Goal: Task Accomplishment & Management: Use online tool/utility

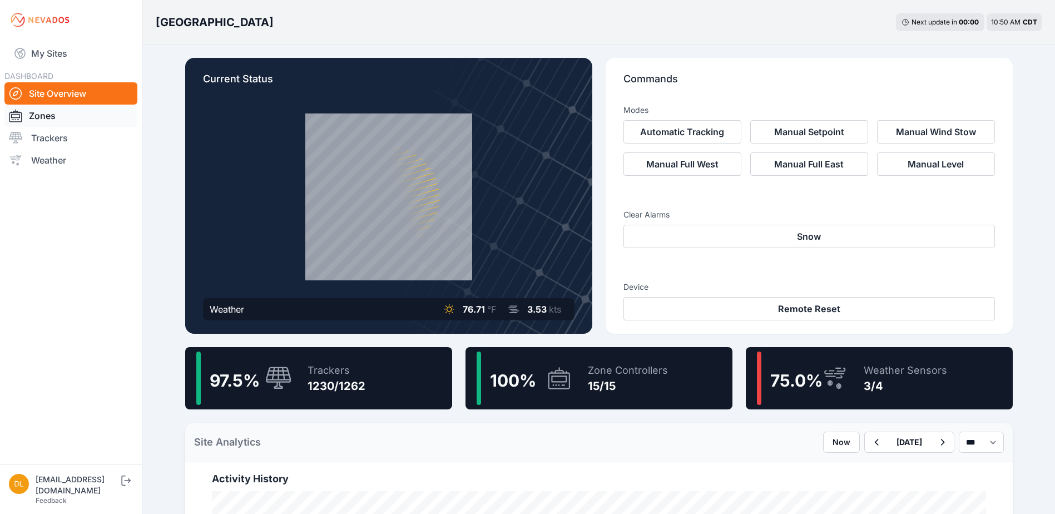
scroll to position [56, 0]
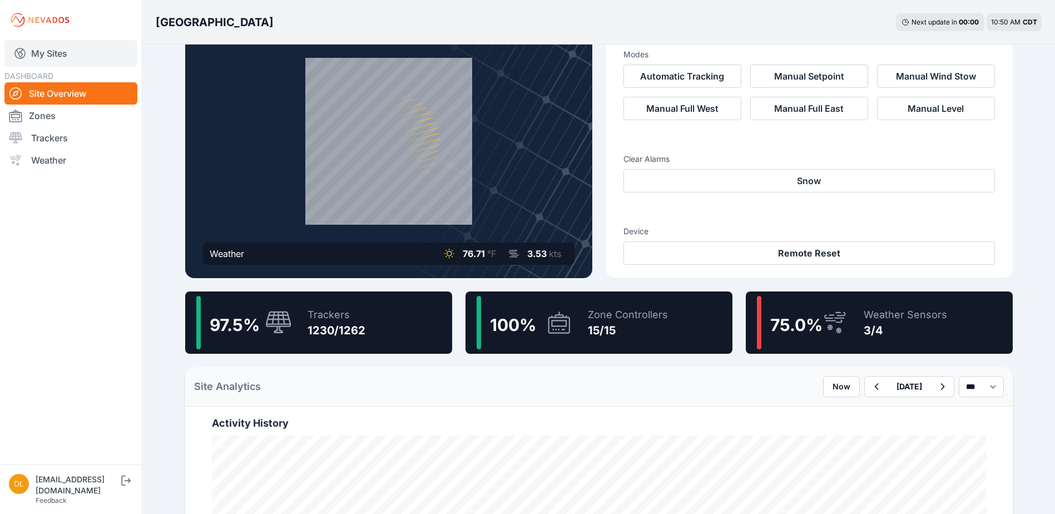
click at [59, 47] on link "My Sites" at bounding box center [70, 53] width 133 height 27
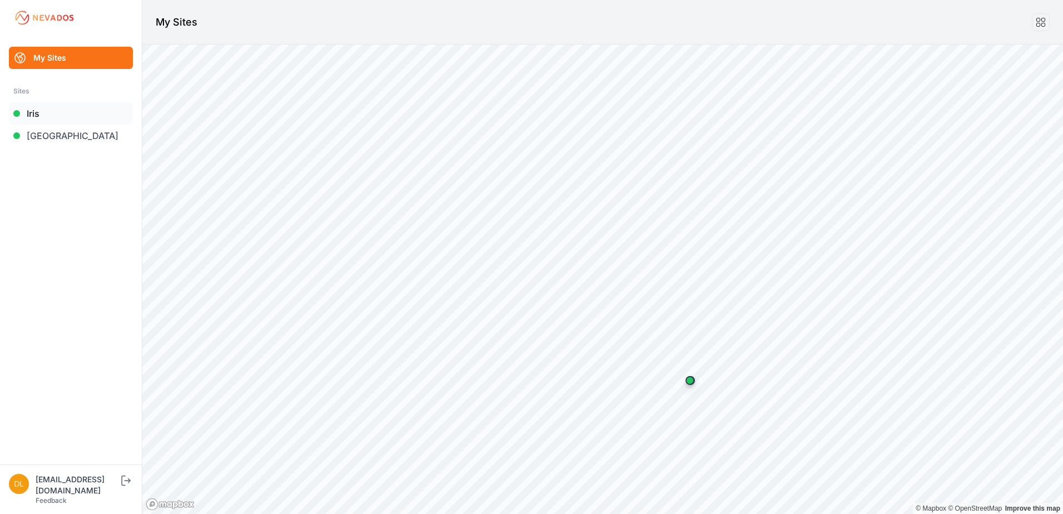
click at [59, 111] on link "Iris" at bounding box center [71, 113] width 124 height 22
click at [25, 113] on link "Iris" at bounding box center [71, 113] width 124 height 22
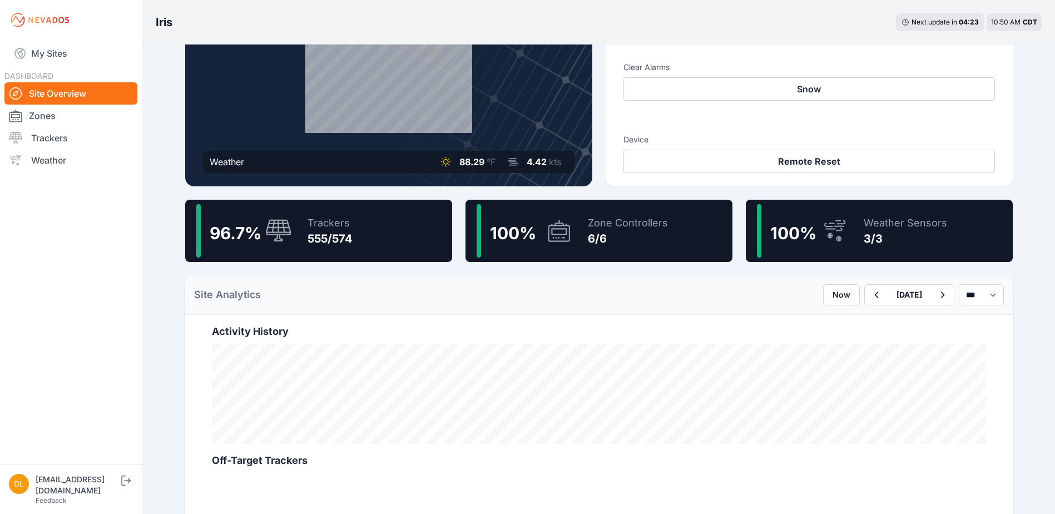
scroll to position [167, 0]
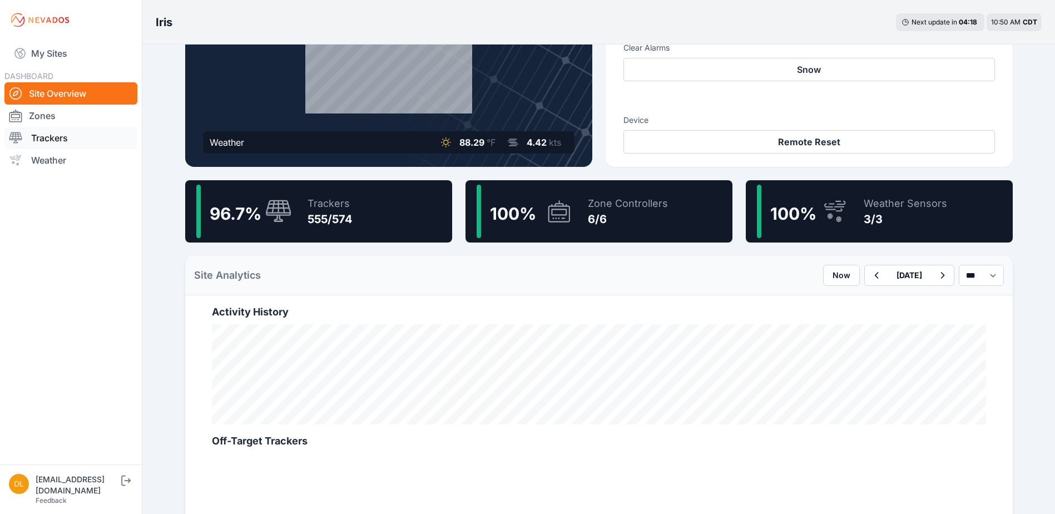
click at [56, 136] on link "Trackers" at bounding box center [70, 138] width 133 height 22
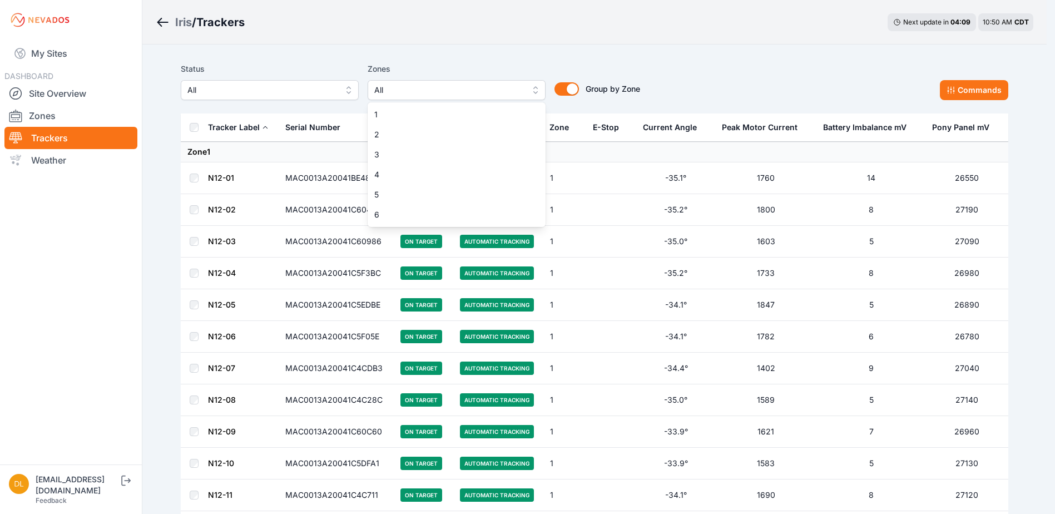
click at [441, 89] on span "All" at bounding box center [448, 89] width 149 height 13
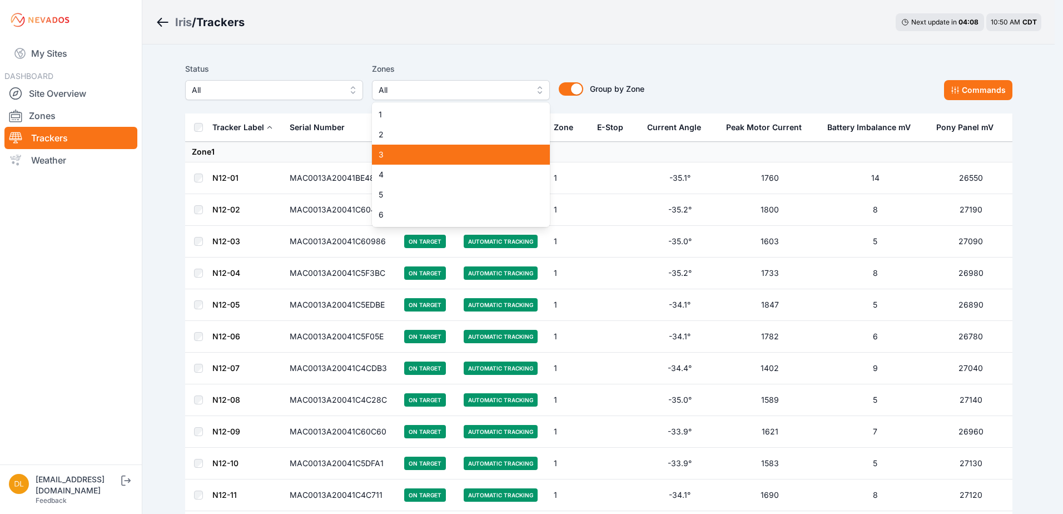
click at [423, 159] on span "3" at bounding box center [454, 154] width 151 height 11
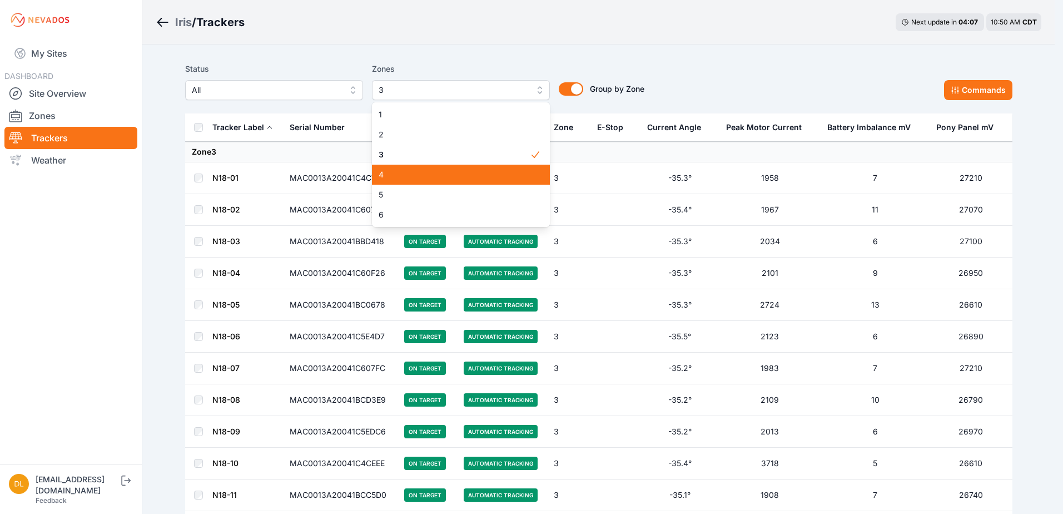
click at [423, 170] on span "4" at bounding box center [454, 174] width 151 height 11
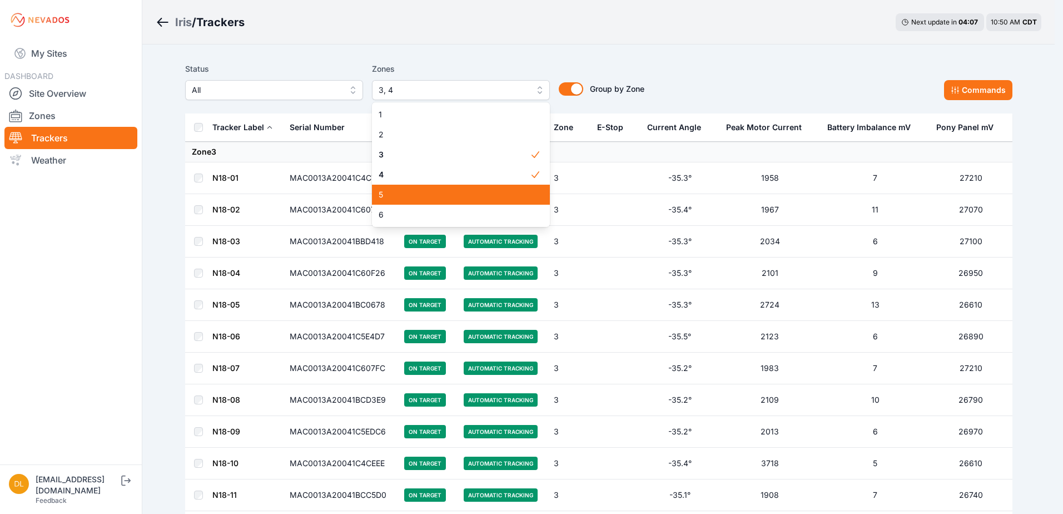
click at [411, 196] on span "5" at bounding box center [454, 194] width 151 height 11
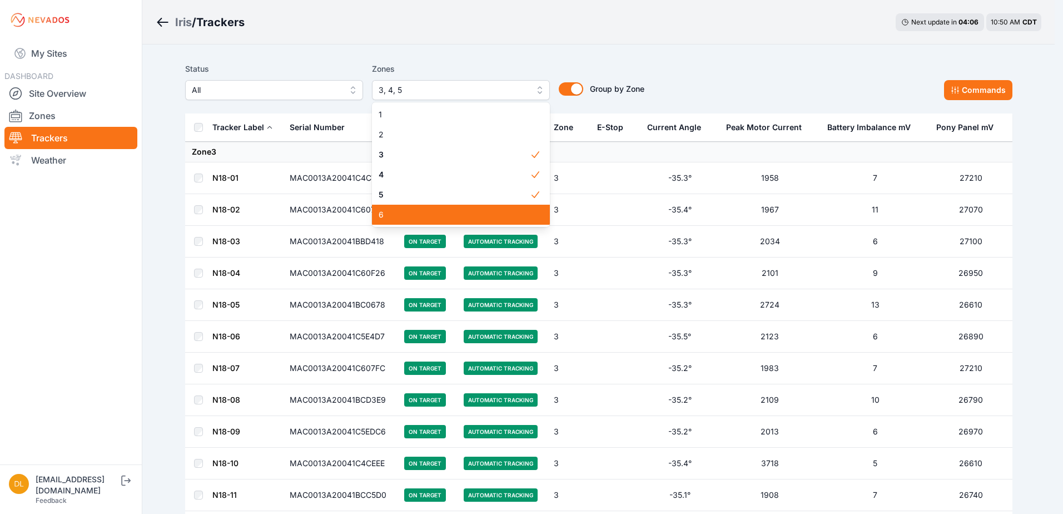
click at [404, 215] on span "6" at bounding box center [454, 214] width 151 height 11
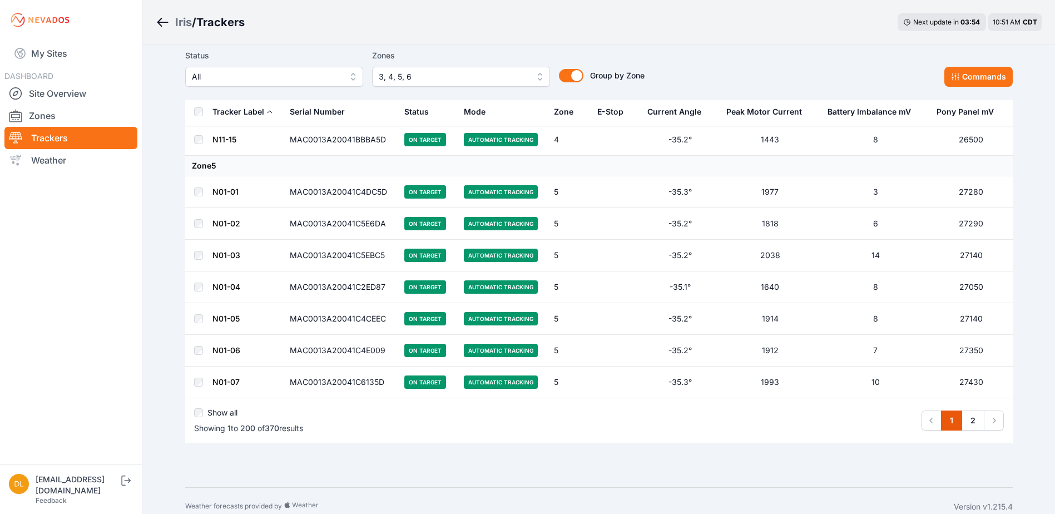
scroll to position [6155, 0]
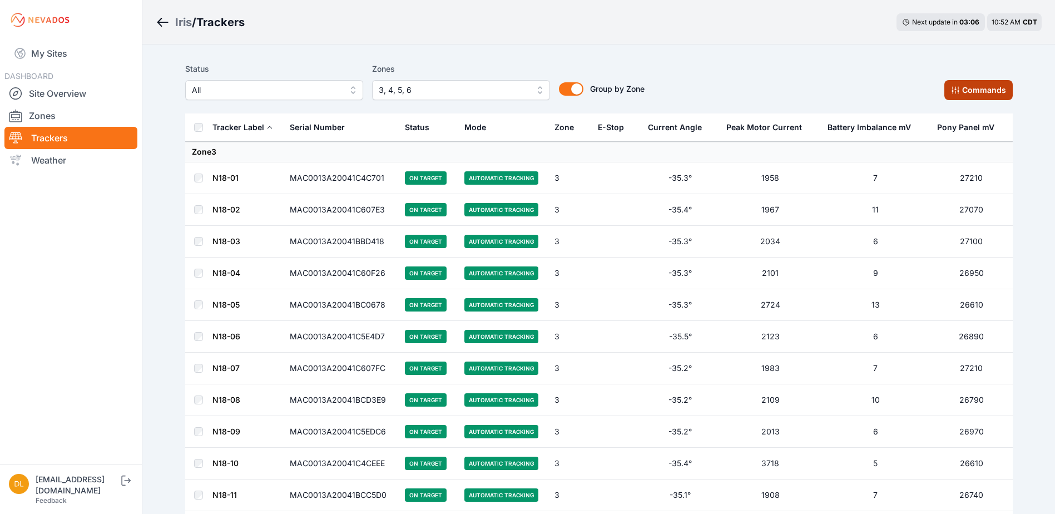
click at [976, 94] on button "Commands" at bounding box center [978, 90] width 68 height 20
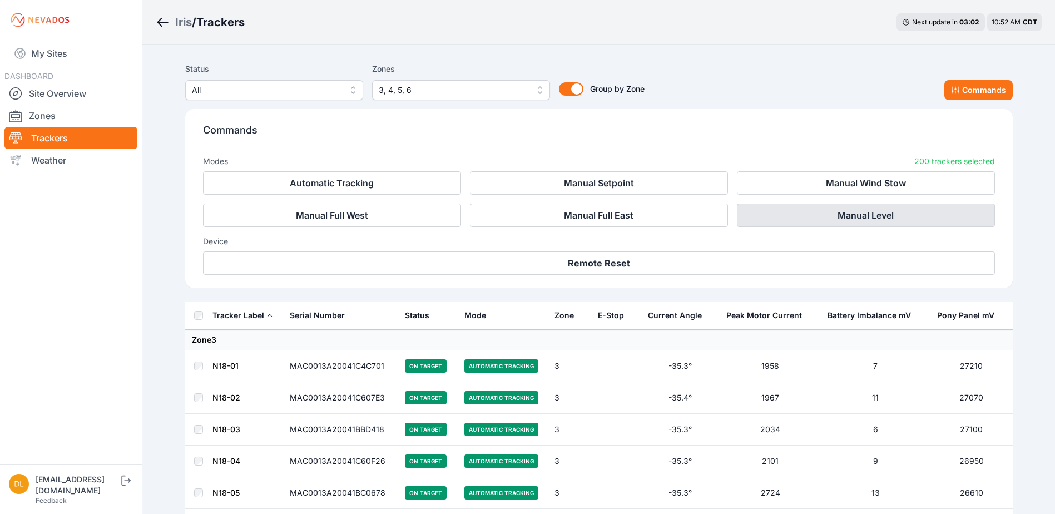
click at [786, 216] on button "Manual Level" at bounding box center [866, 214] width 258 height 23
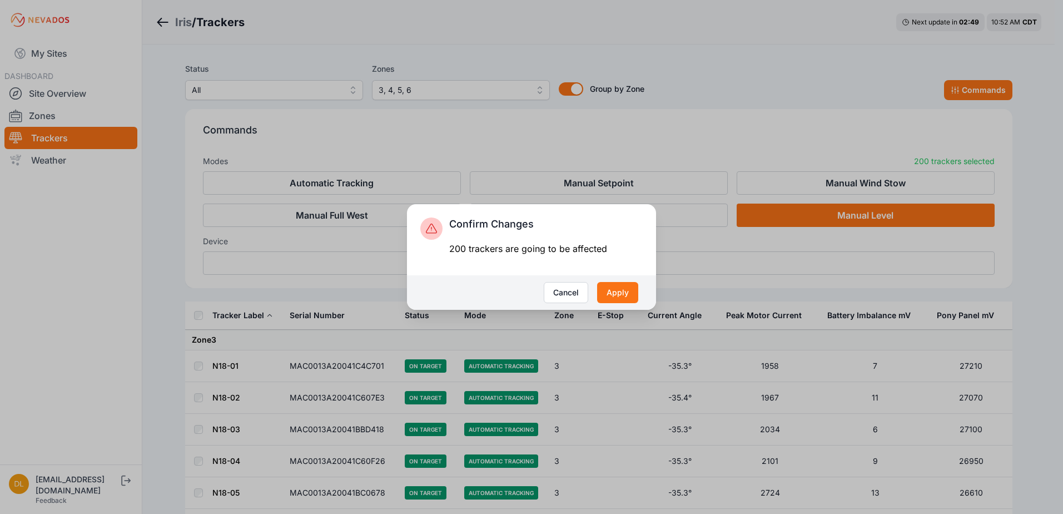
click at [601, 361] on div "Confirm Changes 200 trackers are going to be affected Cancel Apply" at bounding box center [531, 257] width 1063 height 514
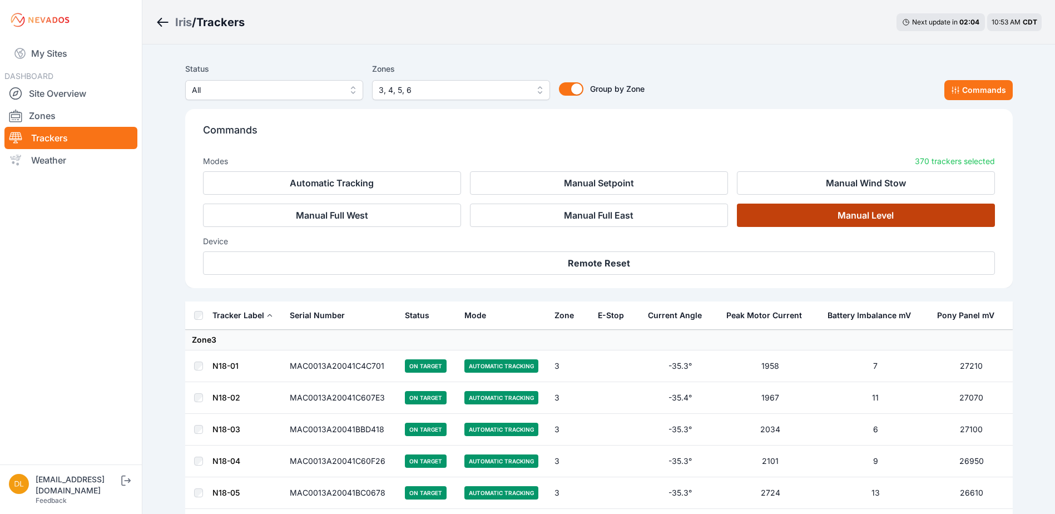
click at [821, 220] on button "Manual Level" at bounding box center [866, 214] width 258 height 23
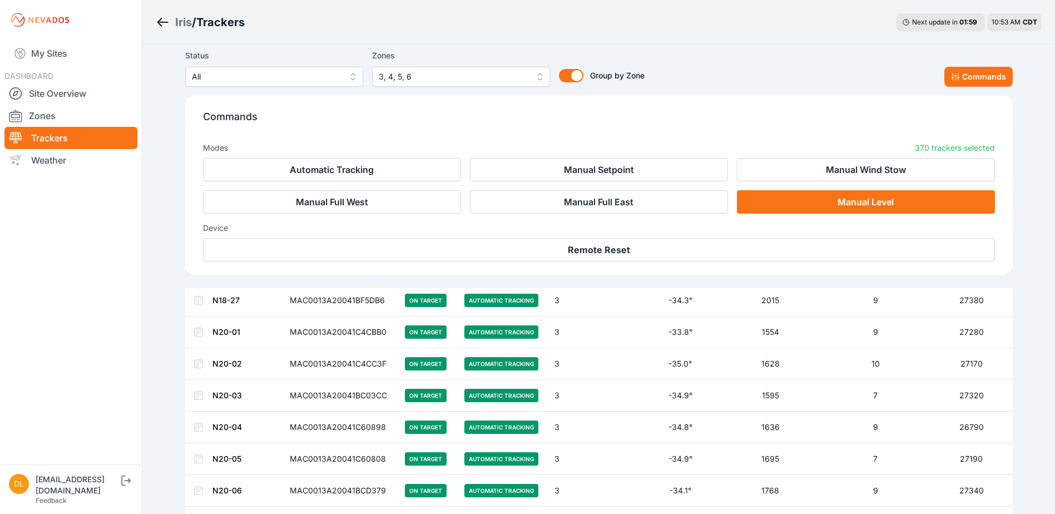
scroll to position [1168, 0]
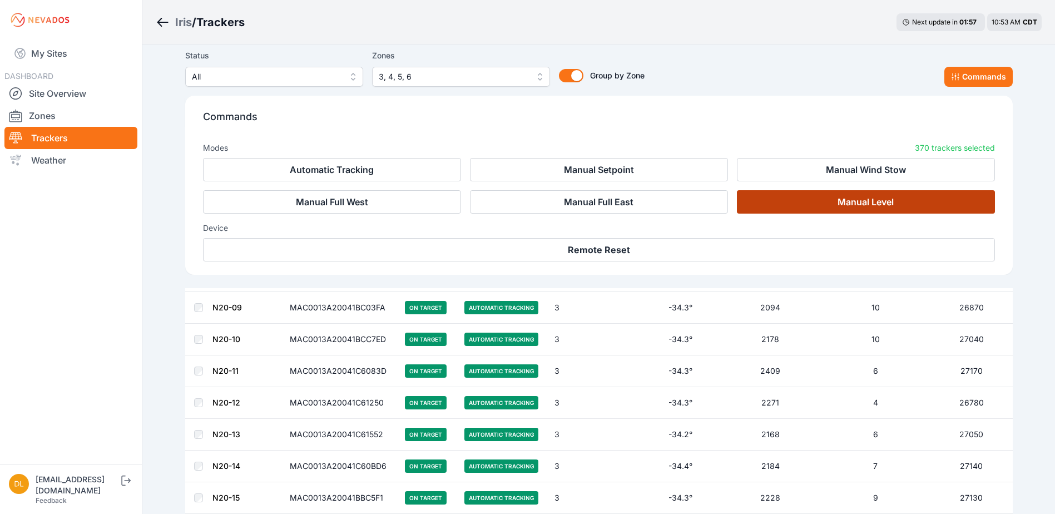
click at [816, 206] on button "Manual Level" at bounding box center [866, 201] width 258 height 23
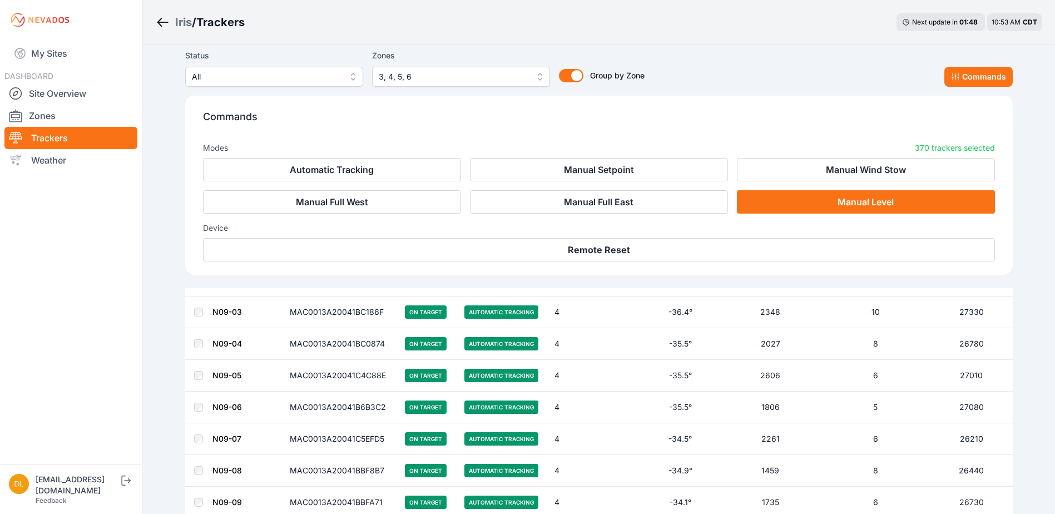
scroll to position [4781, 0]
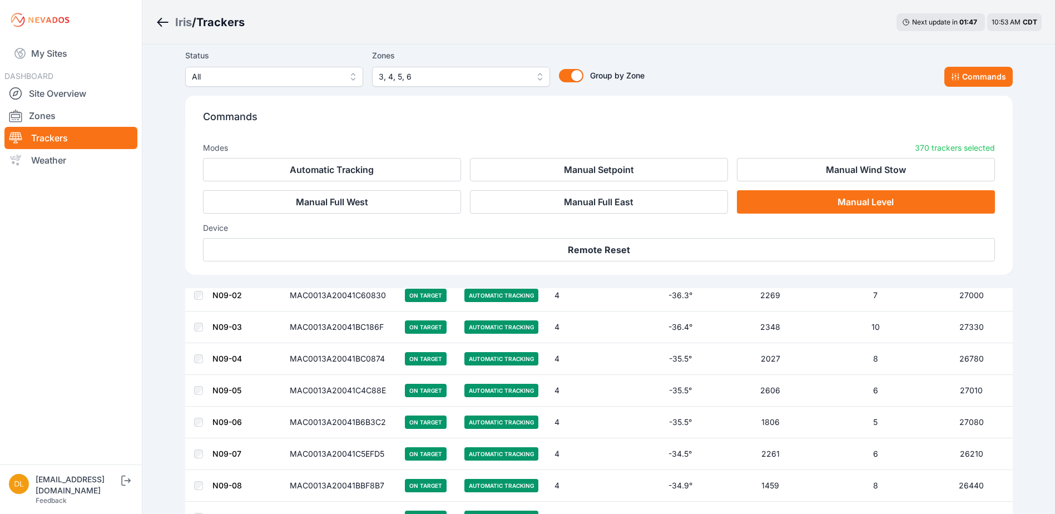
click at [749, 42] on div "Iris / Trackers Next update in 01 : 47 10:53 AM CDT" at bounding box center [598, 22] width 912 height 44
click at [131, 218] on nav "My Sites DASHBOARD Site Overview Zones Trackers Weather" at bounding box center [71, 247] width 142 height 415
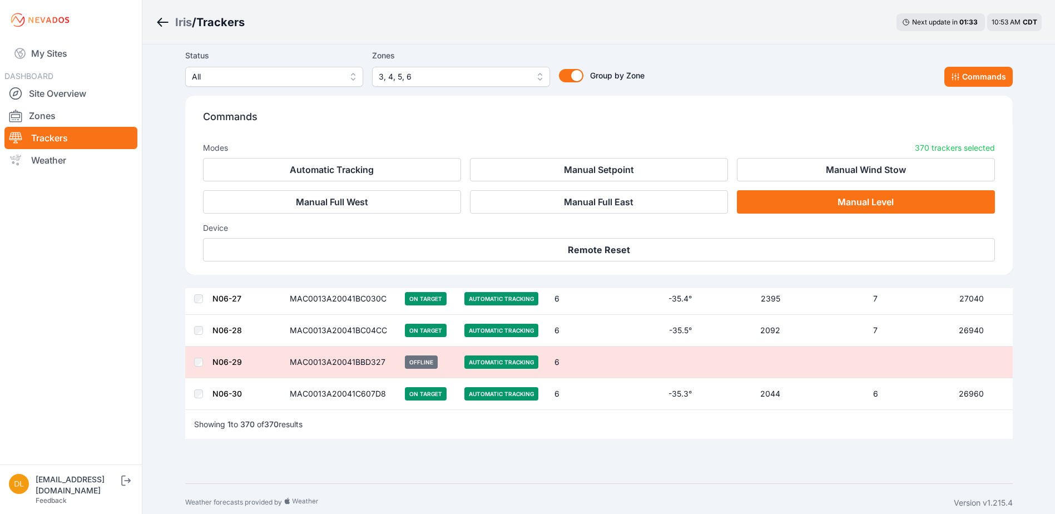
scroll to position [11735, 0]
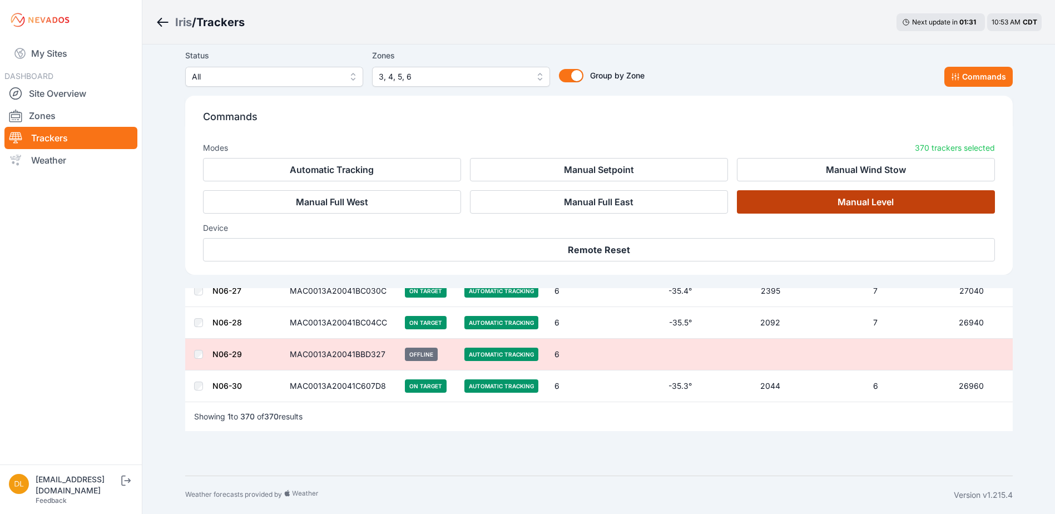
click at [804, 200] on button "Manual Level" at bounding box center [866, 201] width 258 height 23
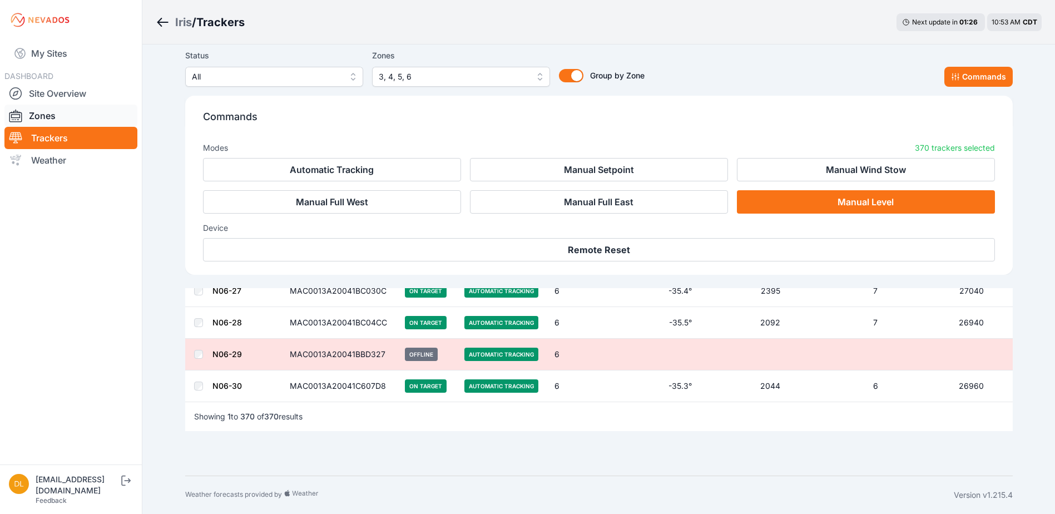
click at [51, 117] on link "Zones" at bounding box center [70, 116] width 133 height 22
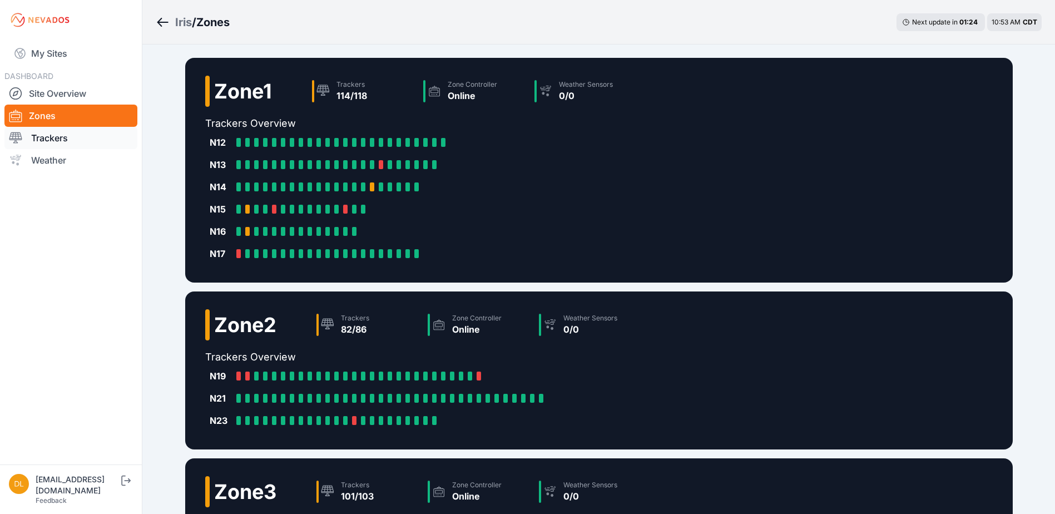
click at [49, 137] on link "Trackers" at bounding box center [70, 138] width 133 height 22
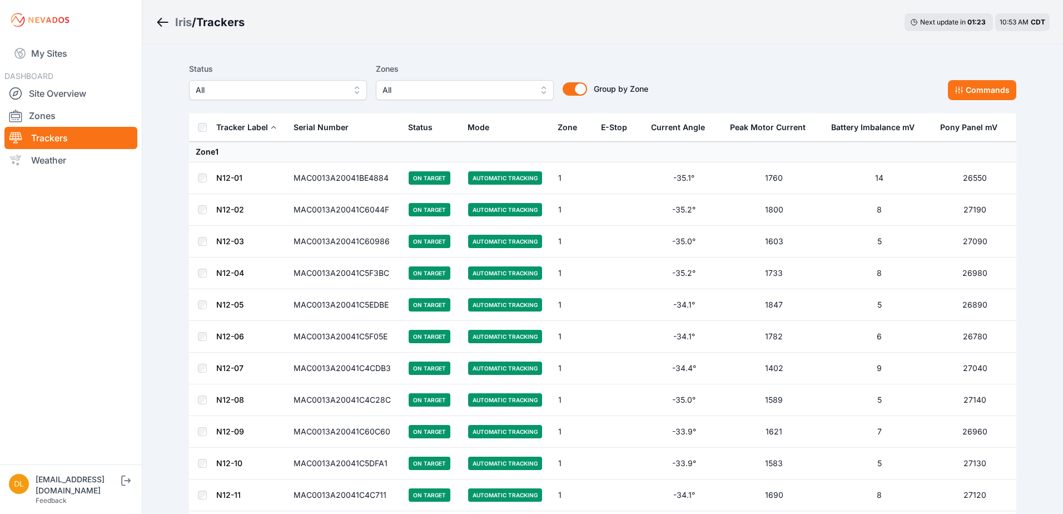
click at [435, 95] on span "All" at bounding box center [457, 89] width 149 height 13
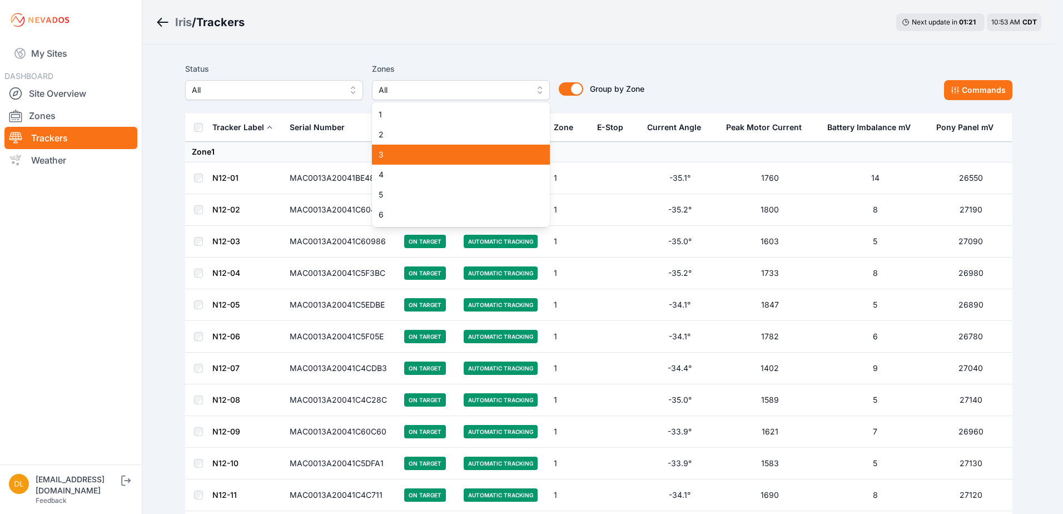
click at [428, 148] on div "3" at bounding box center [461, 155] width 178 height 20
click at [426, 170] on span "4" at bounding box center [454, 174] width 151 height 11
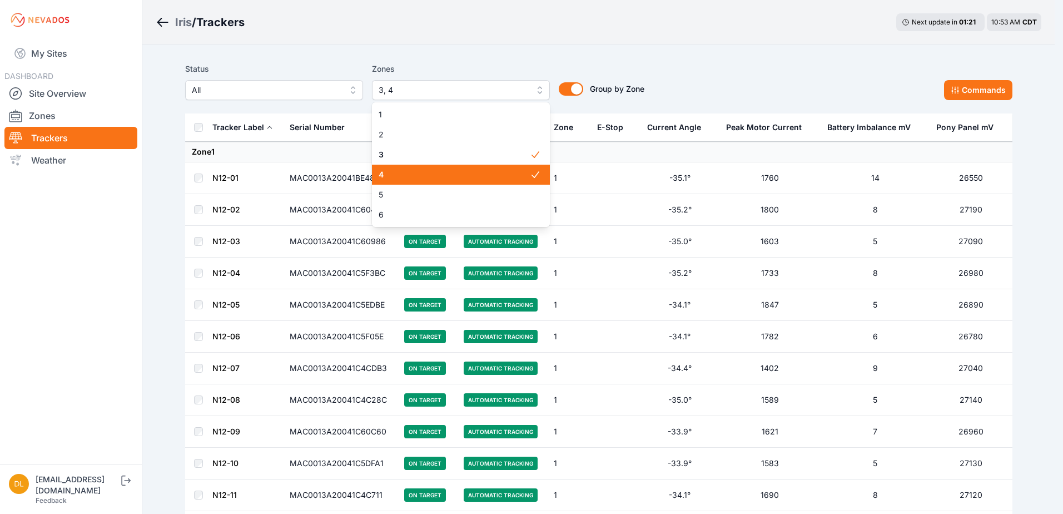
click at [423, 175] on span "4" at bounding box center [454, 174] width 151 height 11
click at [409, 176] on span "4" at bounding box center [454, 174] width 151 height 11
click at [408, 198] on span "5" at bounding box center [454, 194] width 151 height 11
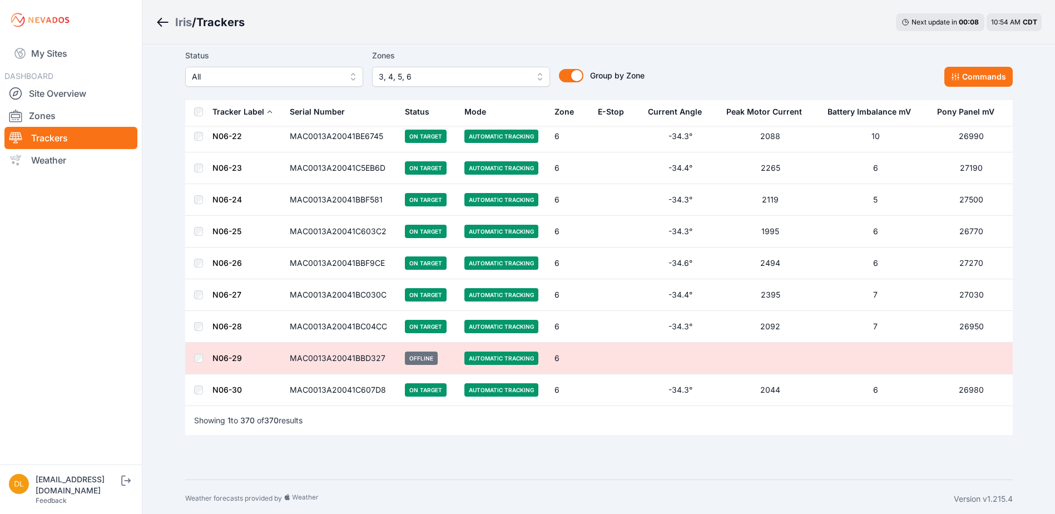
scroll to position [11547, 0]
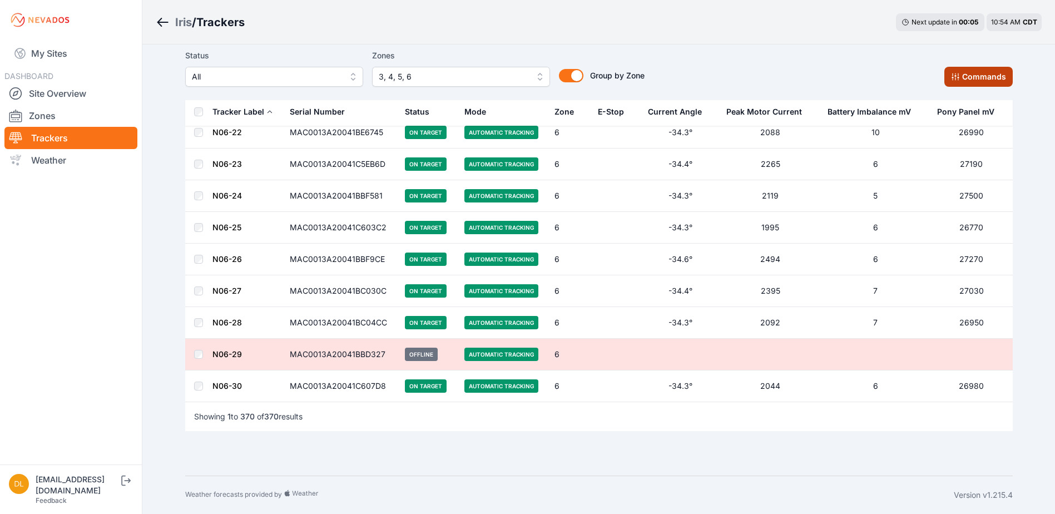
click at [961, 74] on button "Commands" at bounding box center [978, 77] width 68 height 20
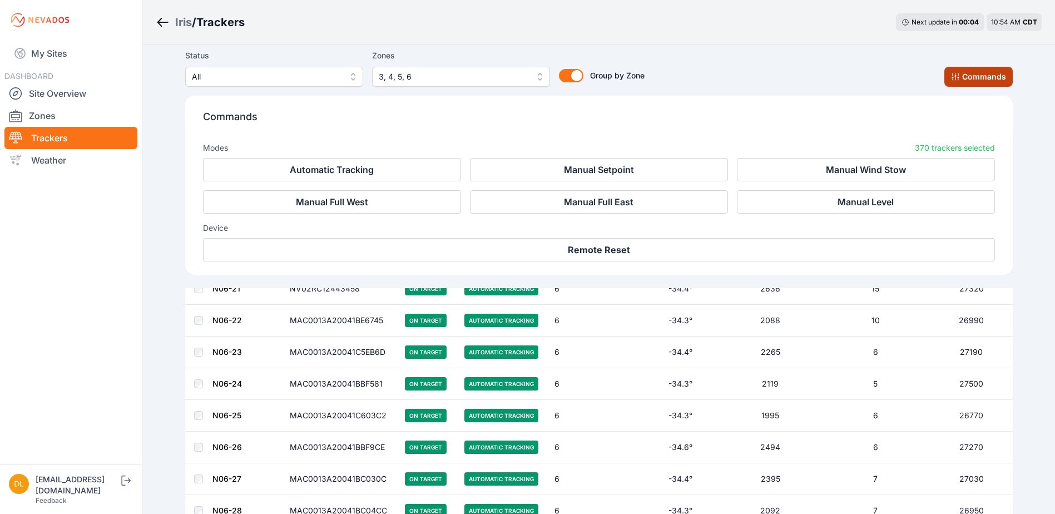
scroll to position [11735, 0]
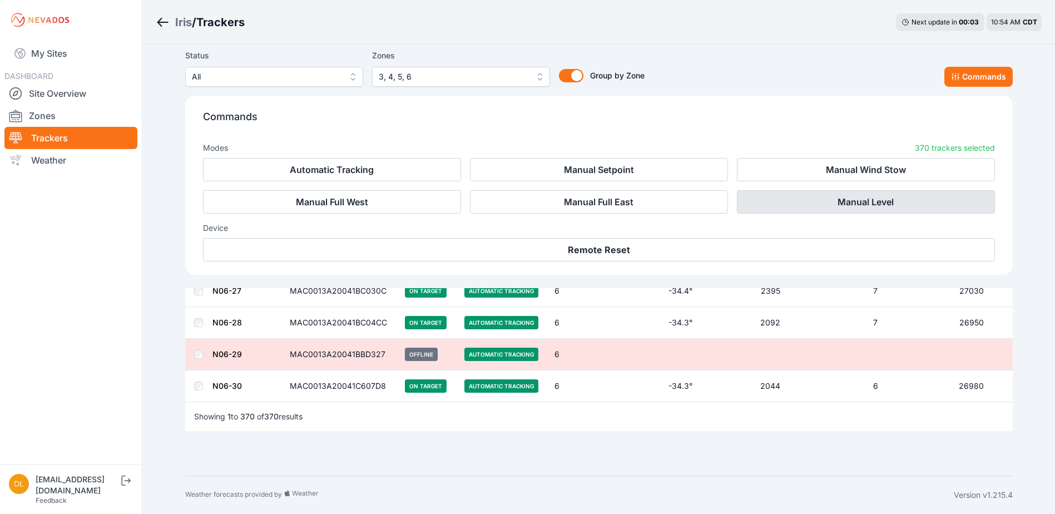
click at [827, 201] on button "Manual Level" at bounding box center [866, 201] width 258 height 23
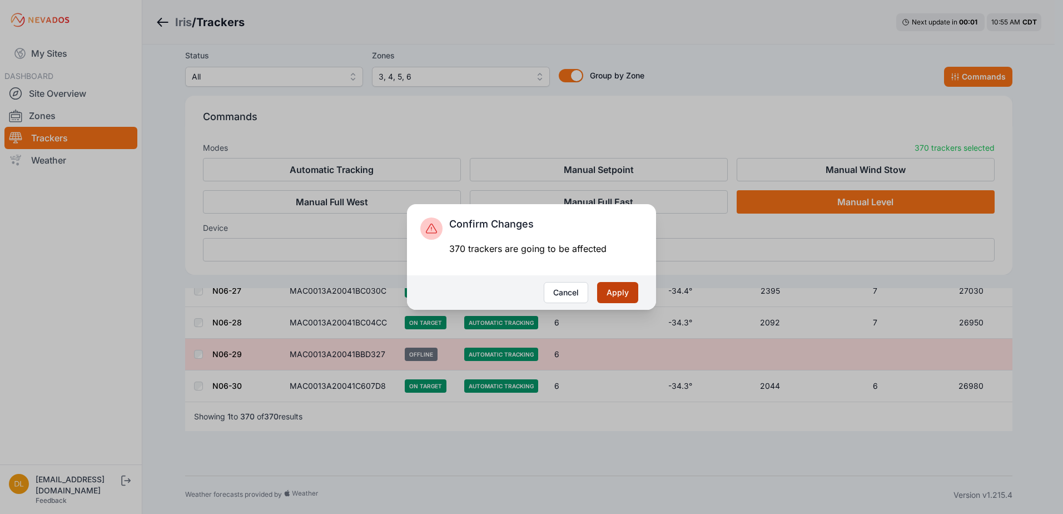
click at [615, 292] on button "Apply" at bounding box center [617, 292] width 41 height 21
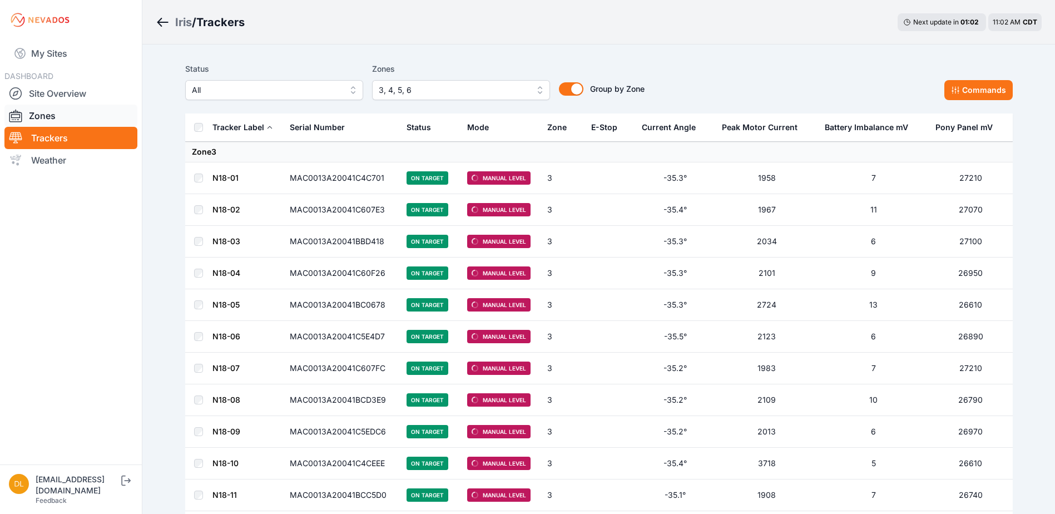
click at [53, 117] on link "Zones" at bounding box center [70, 116] width 133 height 22
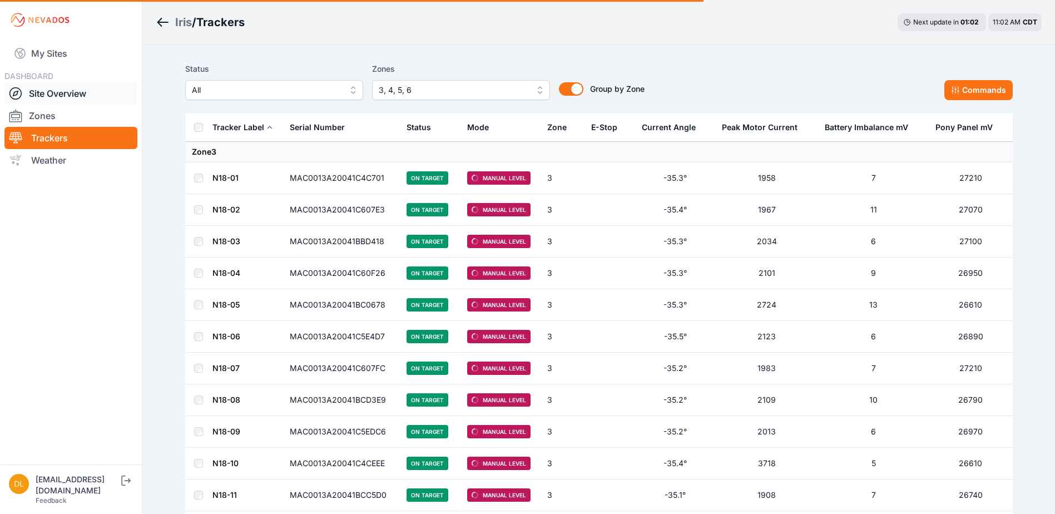
click at [58, 93] on link "Site Overview" at bounding box center [70, 93] width 133 height 22
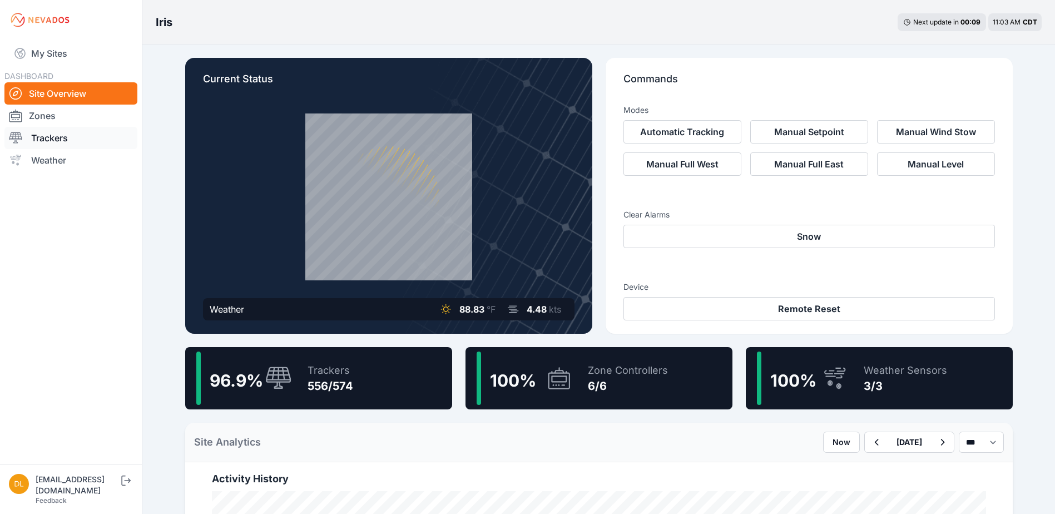
click at [56, 137] on link "Trackers" at bounding box center [70, 138] width 133 height 22
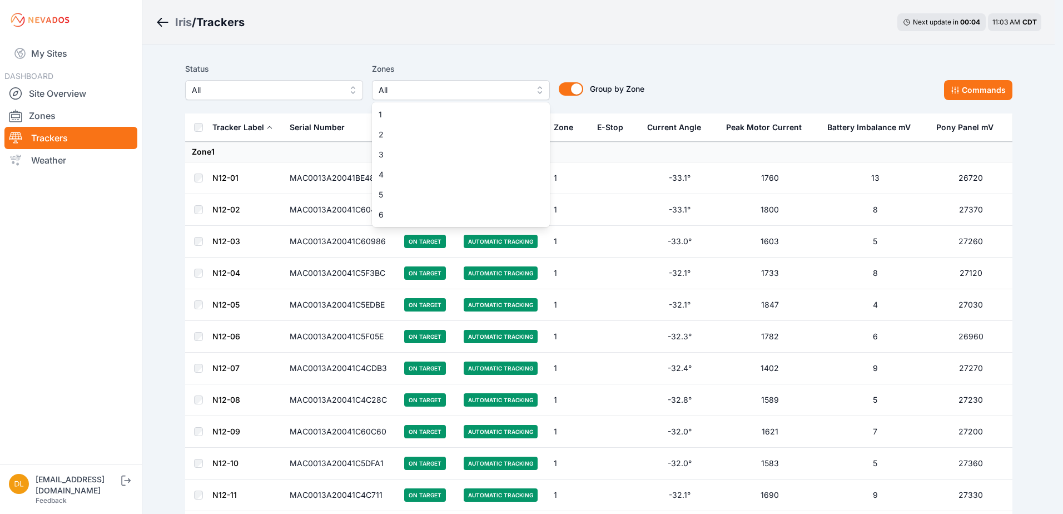
click at [442, 91] on span "All" at bounding box center [453, 89] width 149 height 13
click at [430, 151] on span "3" at bounding box center [454, 154] width 151 height 11
click at [419, 177] on span "4" at bounding box center [454, 174] width 151 height 11
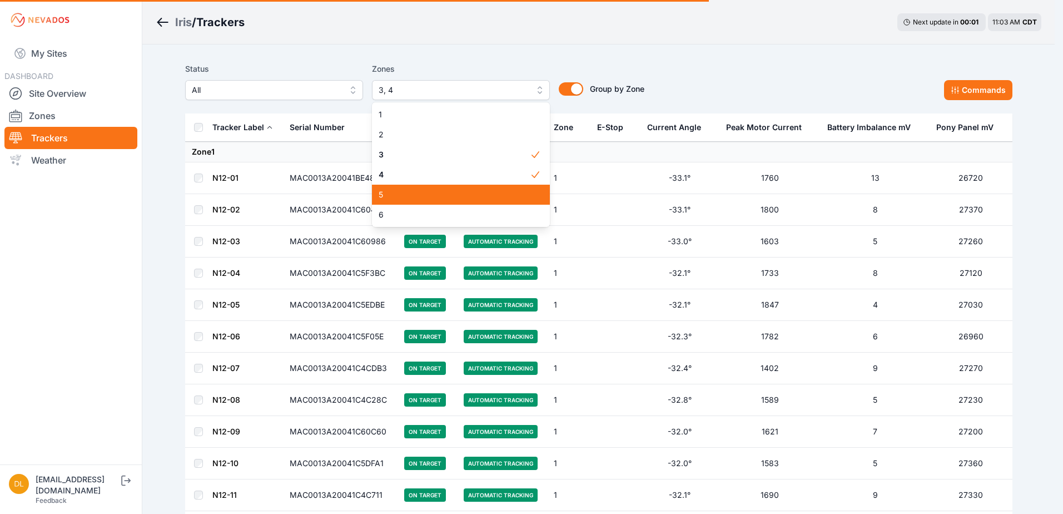
click at [416, 194] on span "5" at bounding box center [454, 194] width 151 height 11
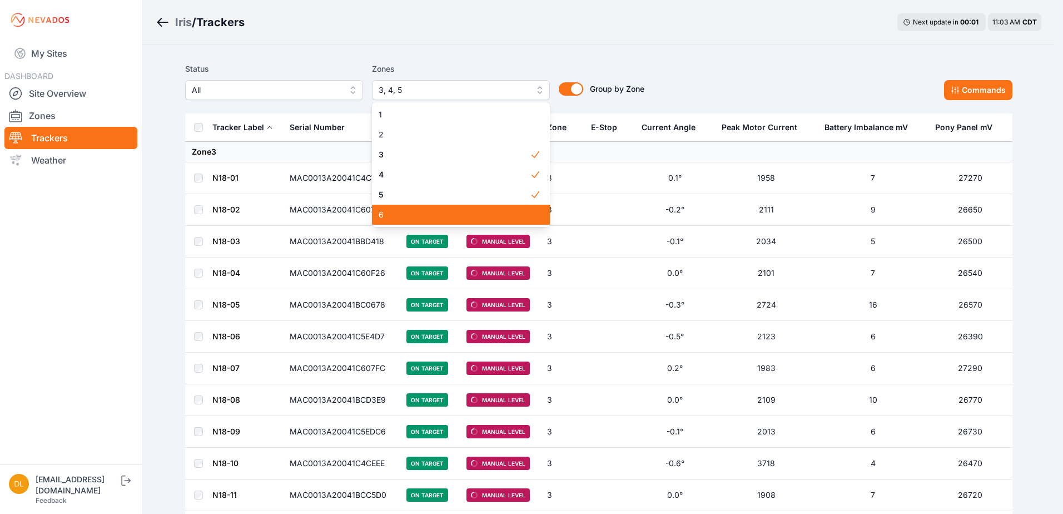
click at [413, 211] on span "6" at bounding box center [454, 214] width 151 height 11
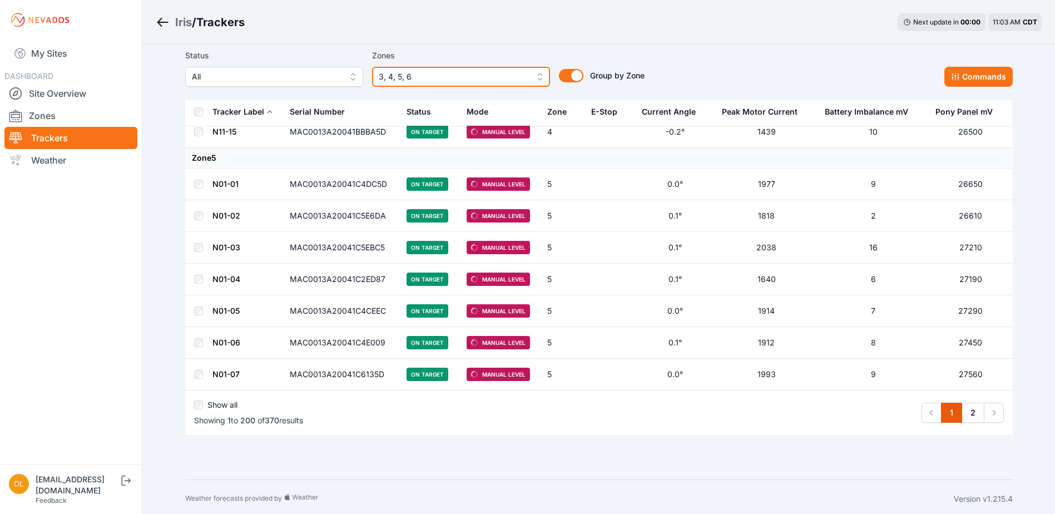
scroll to position [6155, 0]
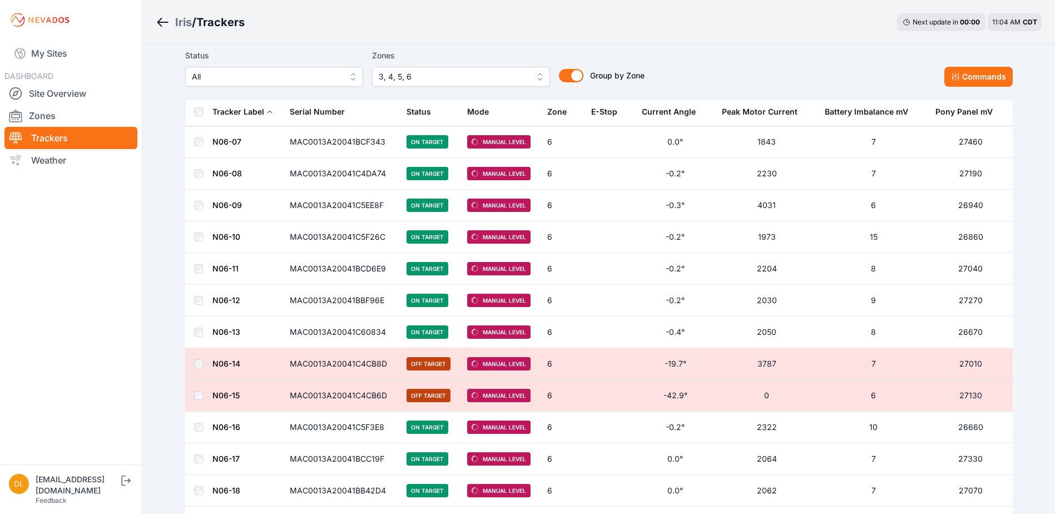
scroll to position [11175, 0]
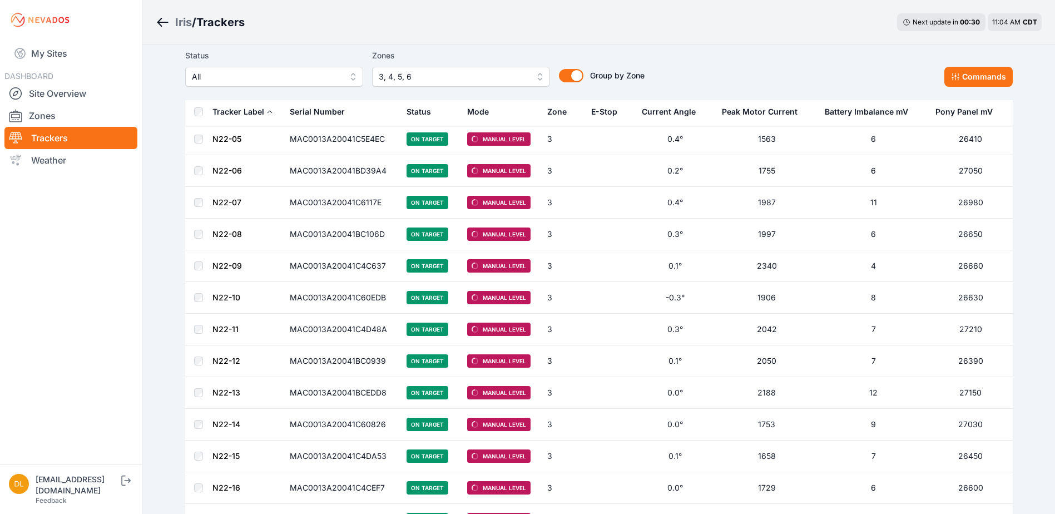
scroll to position [2152, 0]
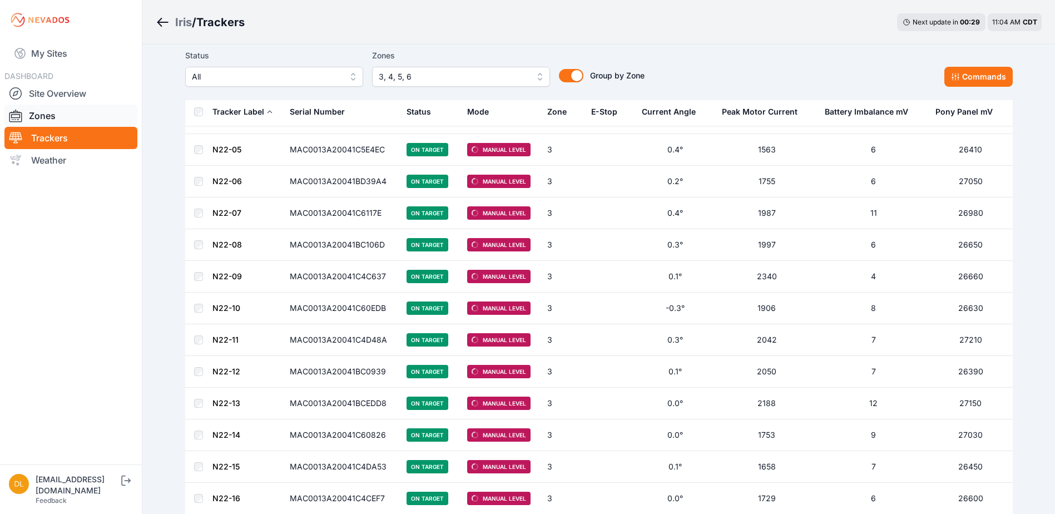
click at [44, 111] on link "Zones" at bounding box center [70, 116] width 133 height 22
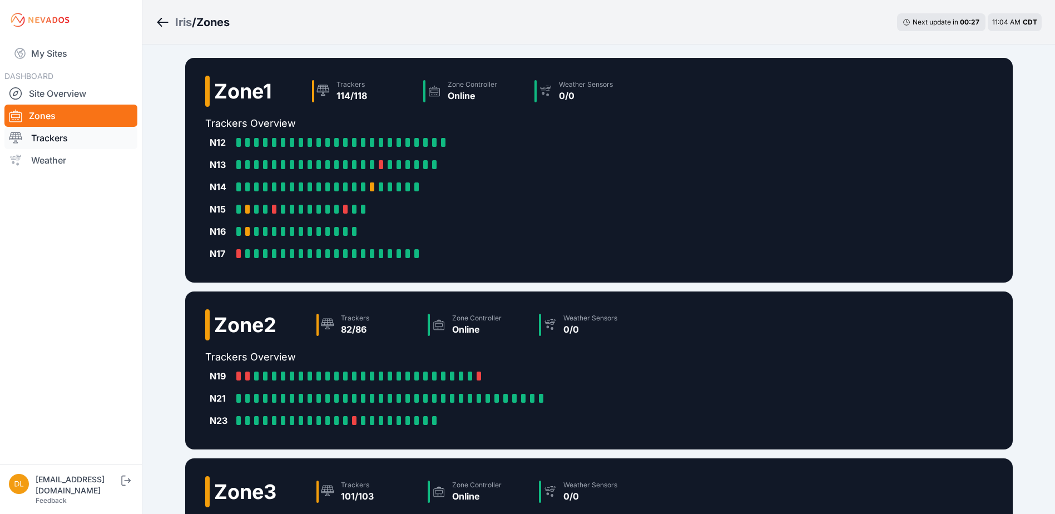
click at [56, 137] on link "Trackers" at bounding box center [70, 138] width 133 height 22
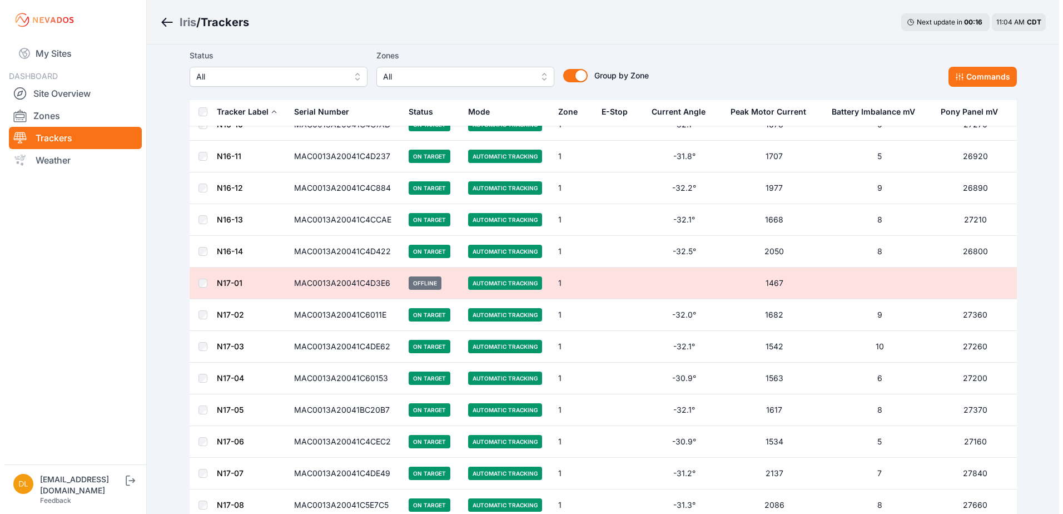
scroll to position [3058, 0]
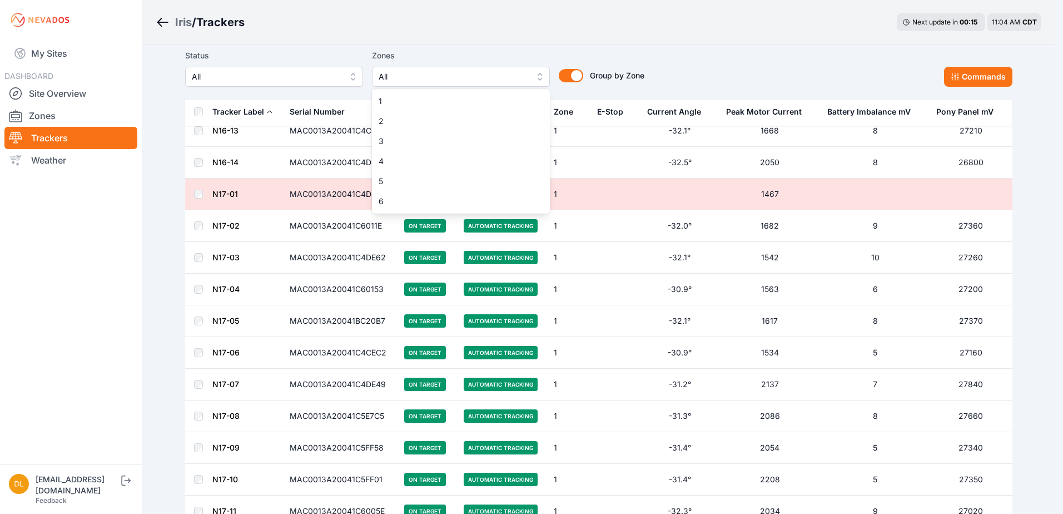
click at [451, 80] on span "All" at bounding box center [453, 76] width 149 height 13
click at [403, 141] on span "3" at bounding box center [454, 141] width 151 height 11
click at [405, 157] on span "4" at bounding box center [454, 161] width 151 height 11
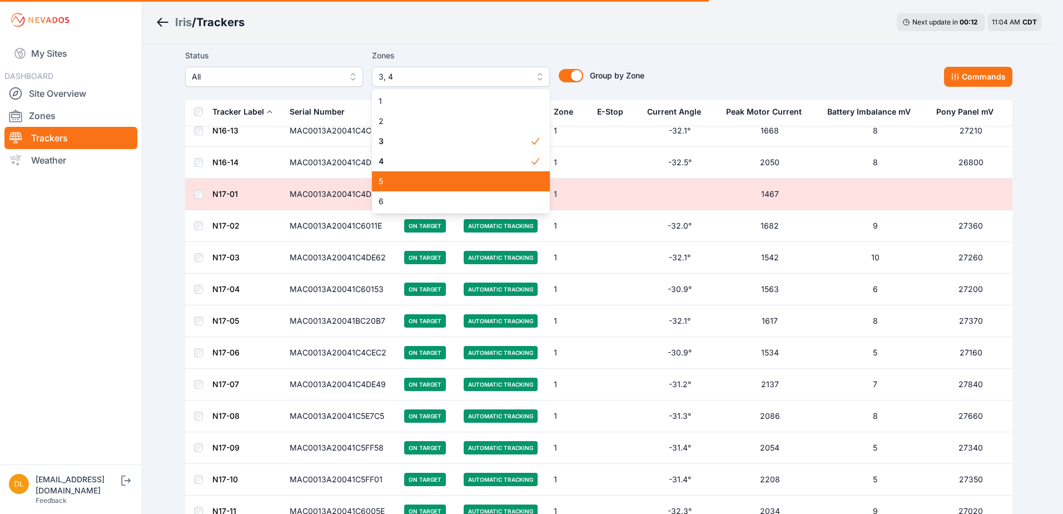
click at [404, 176] on span "5" at bounding box center [454, 181] width 151 height 11
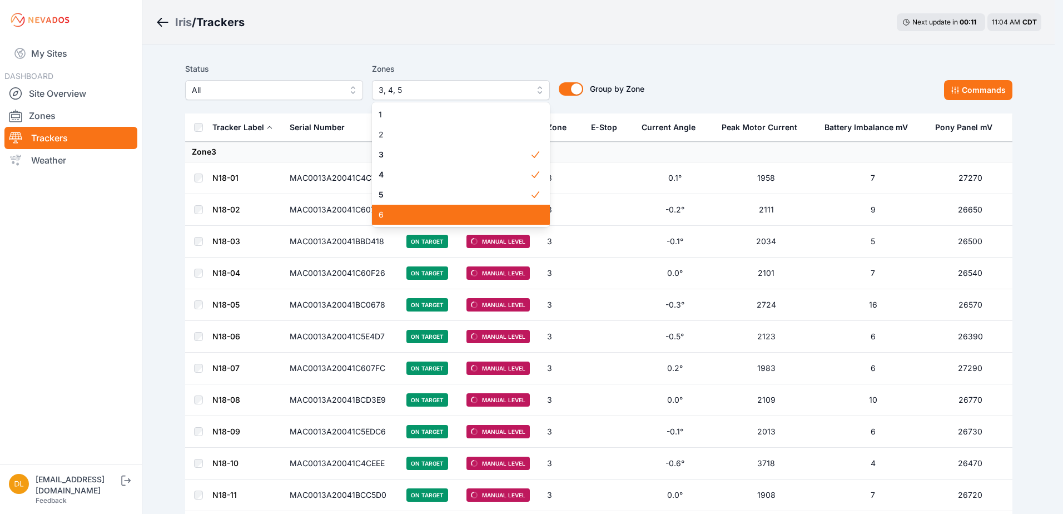
click at [406, 208] on div "6" at bounding box center [461, 215] width 178 height 20
click at [707, 86] on div "Status All Zones 3, 4, 5, 6 1 2 3 4 5 6 Group by Zone Group by Zone Commands" at bounding box center [598, 81] width 827 height 38
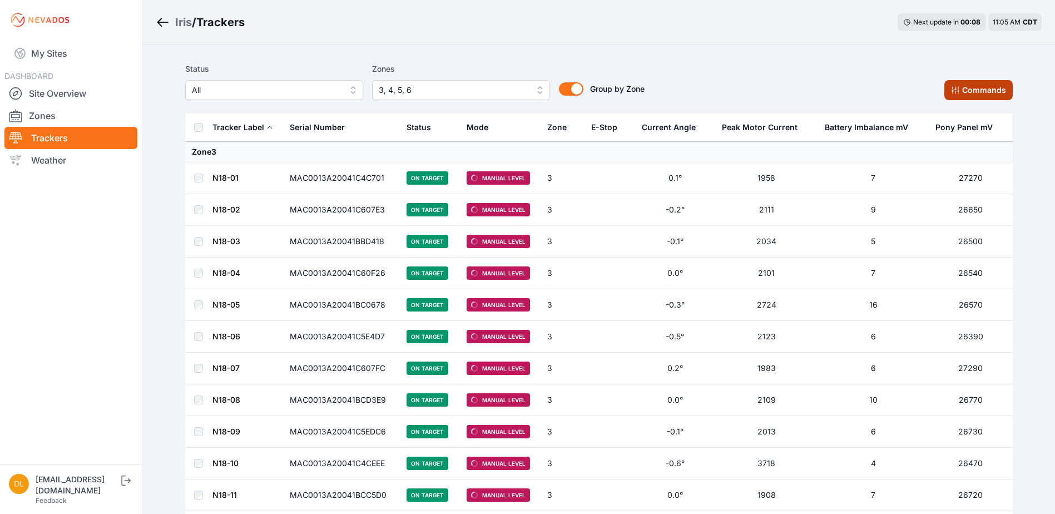
click at [956, 87] on icon at bounding box center [954, 90] width 7 height 7
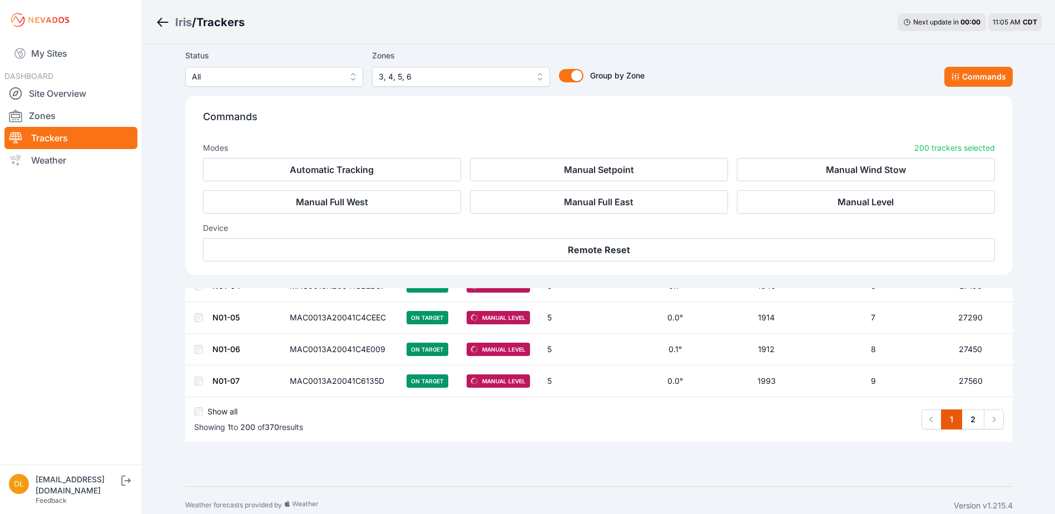
scroll to position [6338, 0]
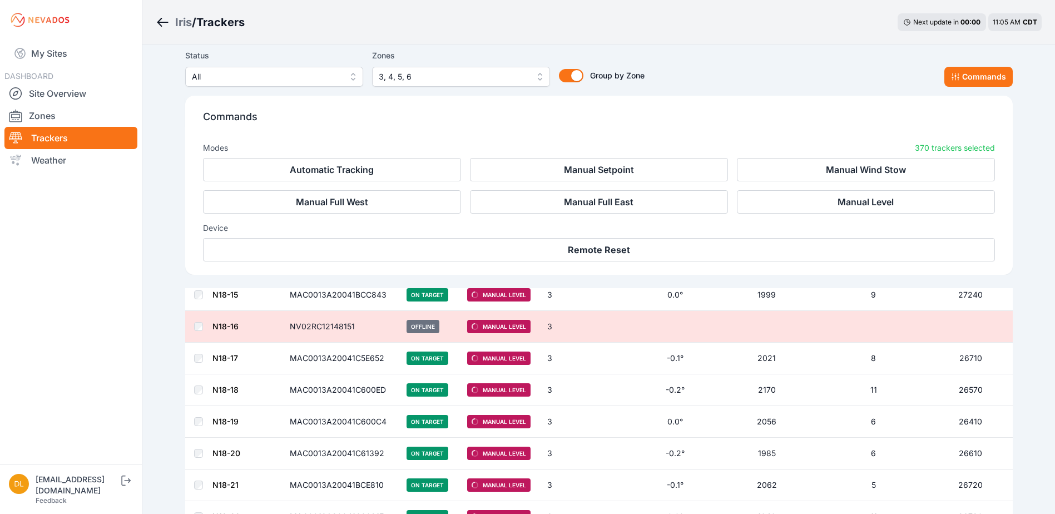
scroll to position [556, 0]
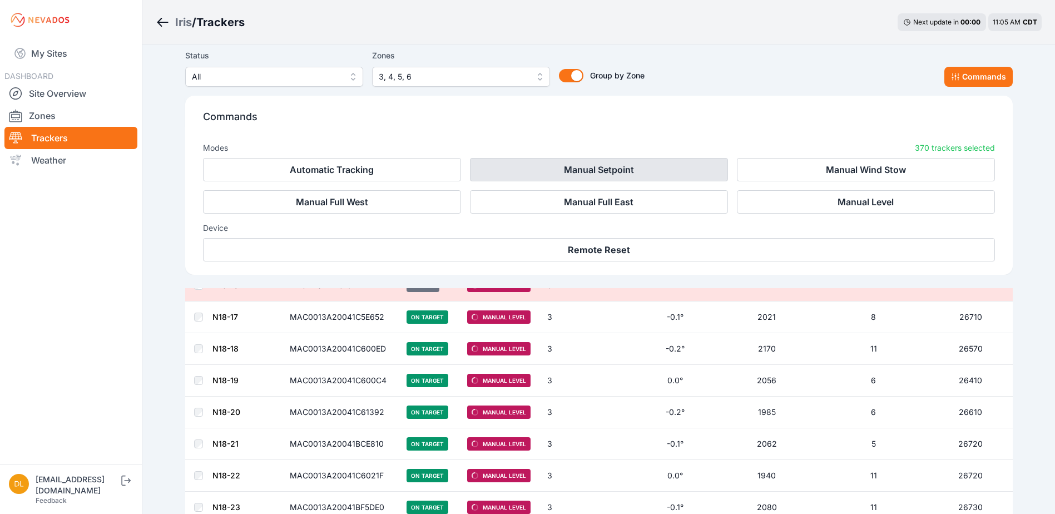
click at [579, 172] on button "Manual Setpoint" at bounding box center [599, 169] width 258 height 23
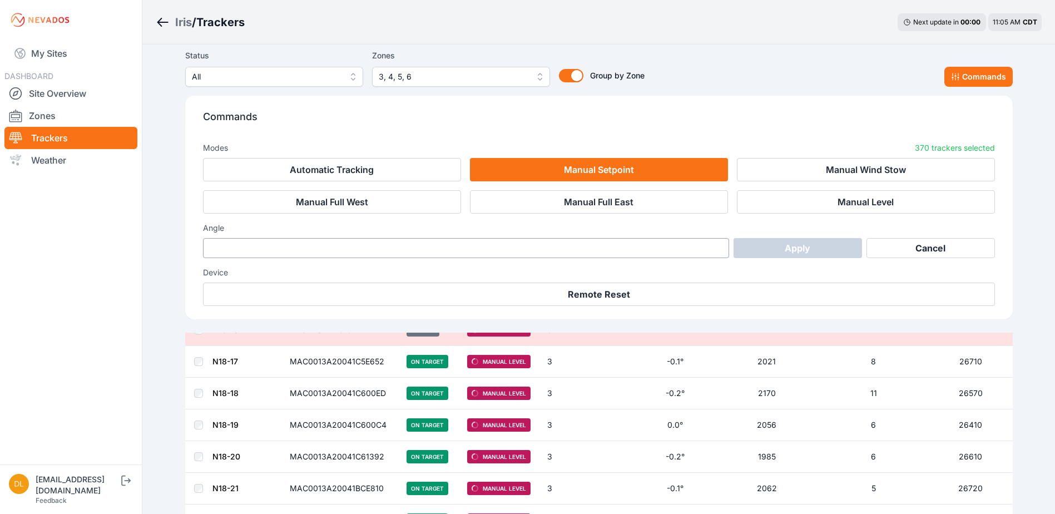
scroll to position [600, 0]
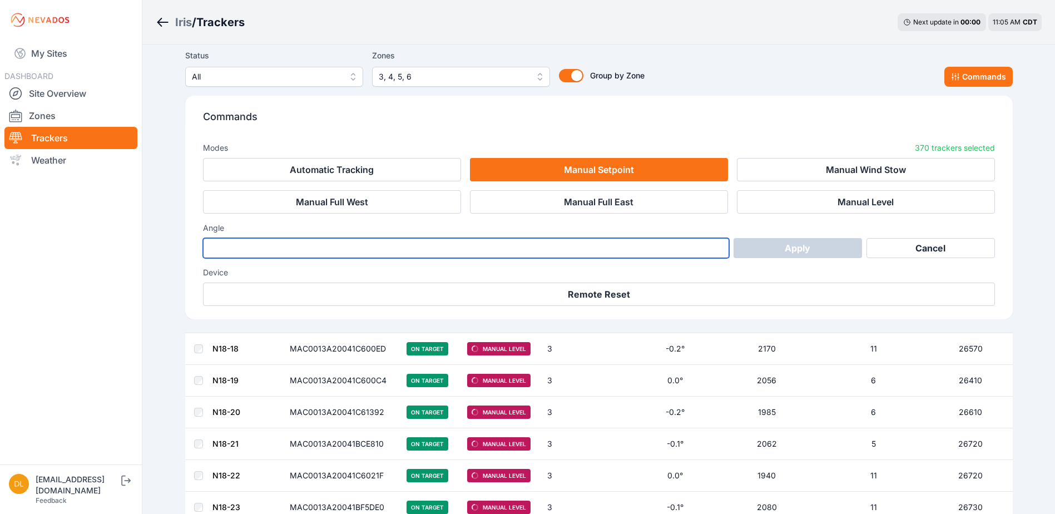
click at [599, 247] on input "number" at bounding box center [466, 248] width 526 height 20
type input "**"
click at [717, 249] on input "**" at bounding box center [466, 248] width 526 height 20
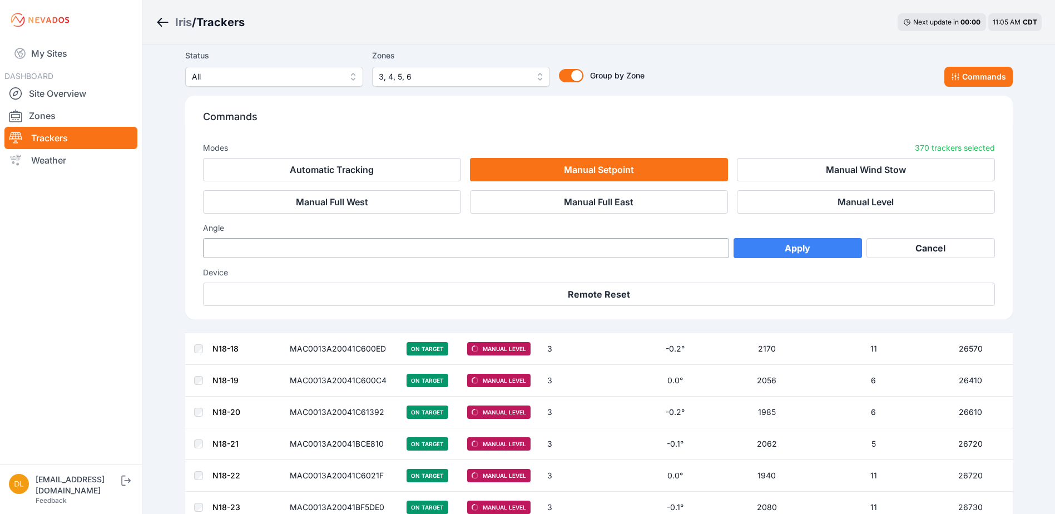
click at [751, 249] on button "Apply" at bounding box center [797, 248] width 128 height 20
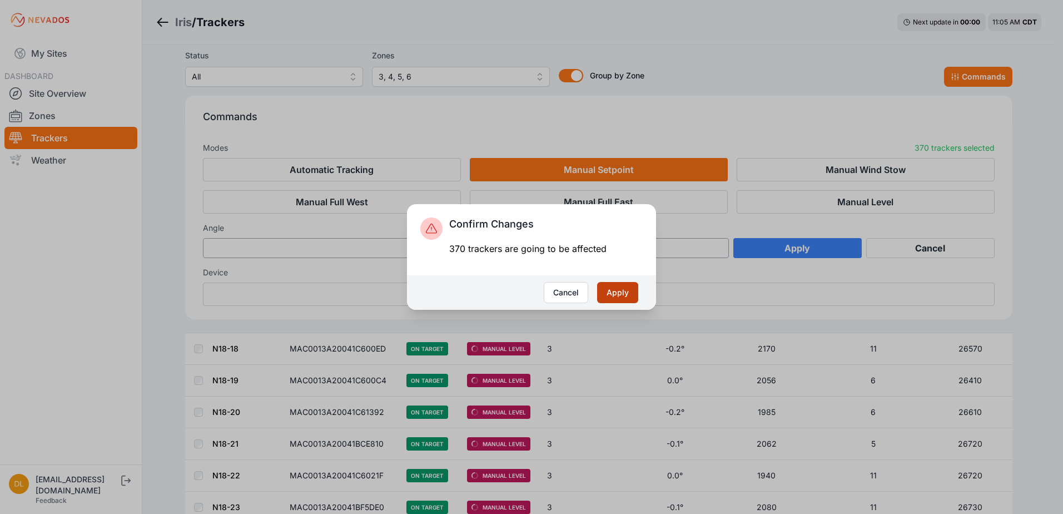
click at [634, 292] on button "Apply" at bounding box center [617, 292] width 41 height 21
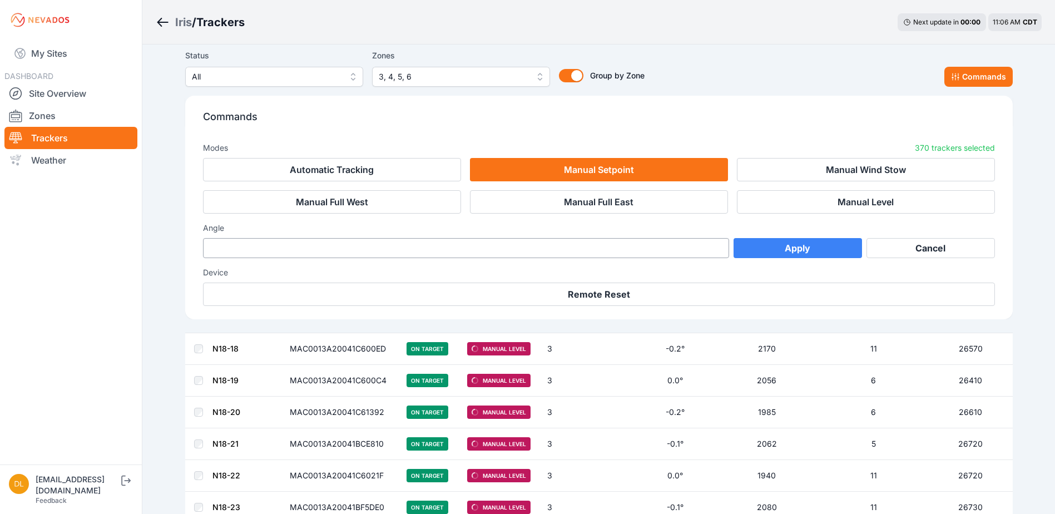
click at [804, 244] on button "Apply" at bounding box center [797, 248] width 128 height 20
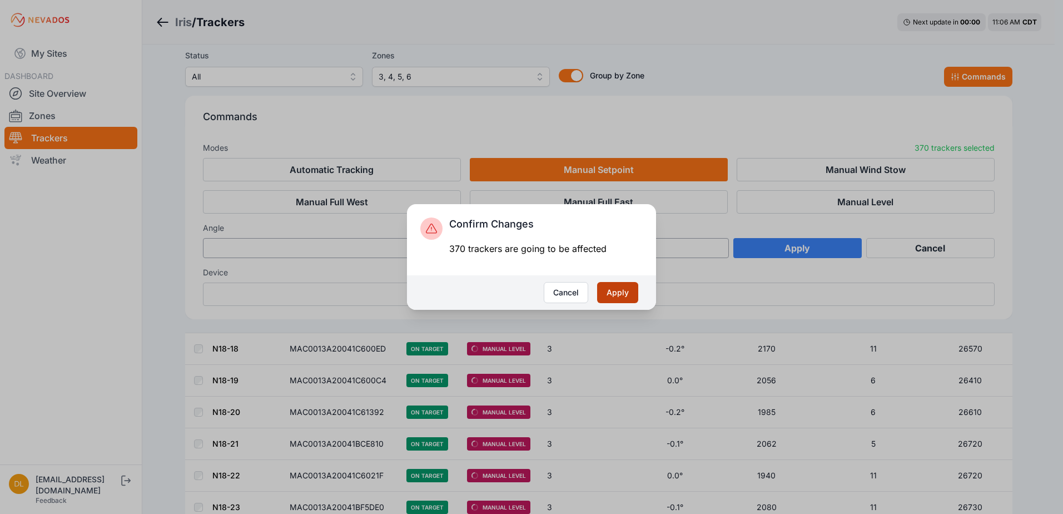
click at [617, 292] on button "Apply" at bounding box center [617, 292] width 41 height 21
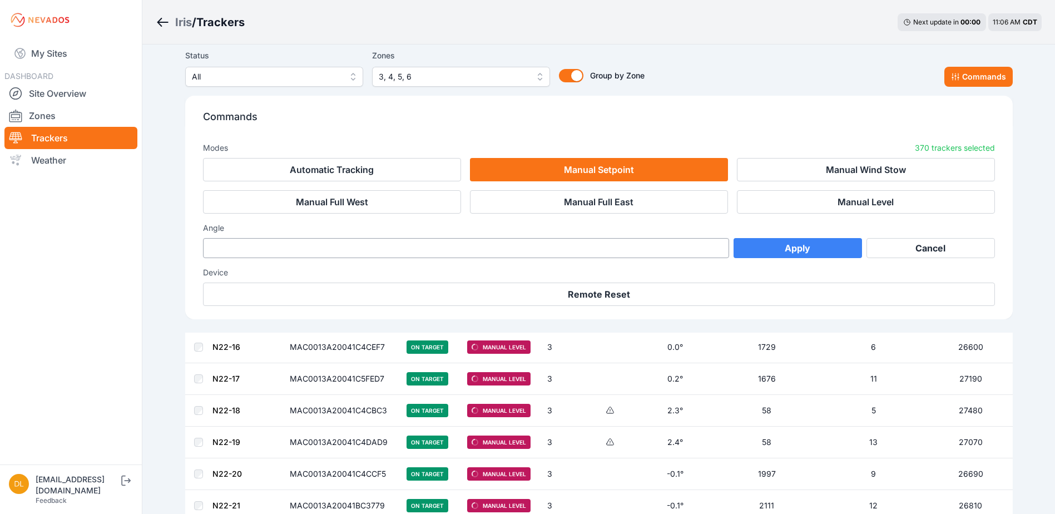
scroll to position [2658, 0]
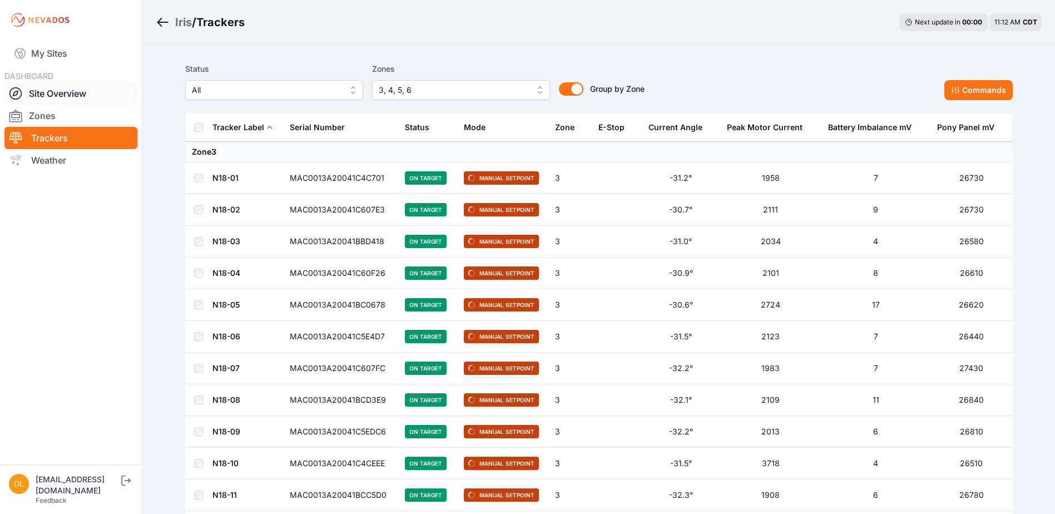
click at [52, 95] on link "Site Overview" at bounding box center [70, 93] width 133 height 22
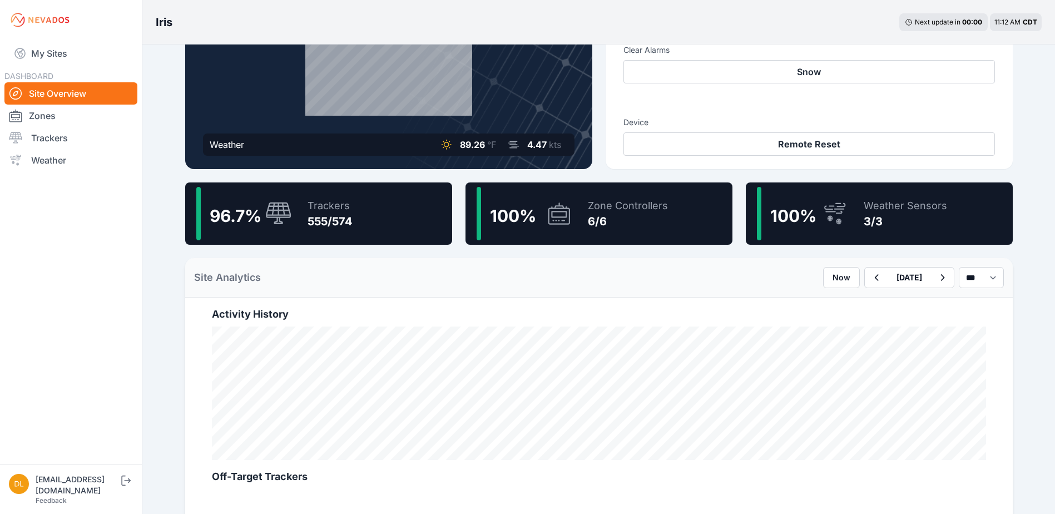
scroll to position [167, 0]
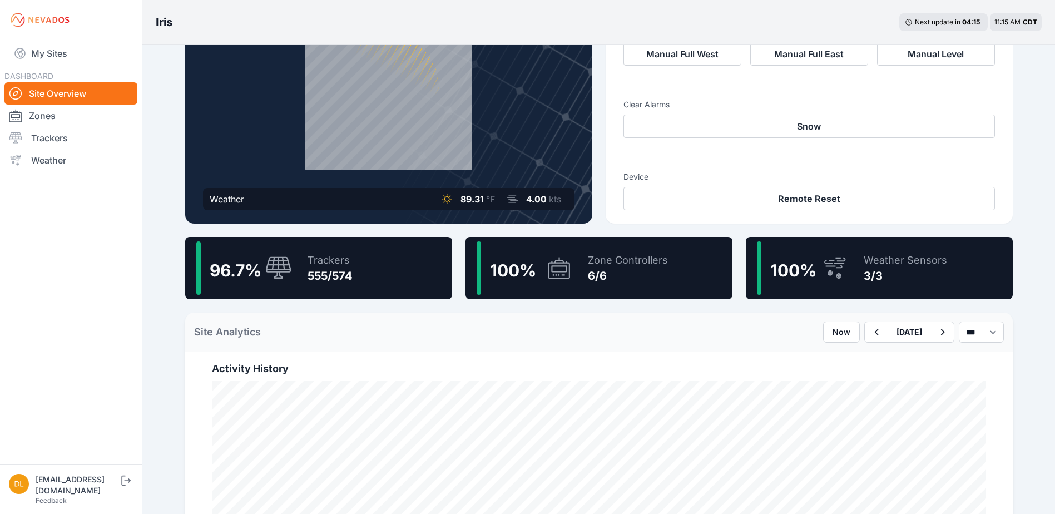
scroll to position [111, 0]
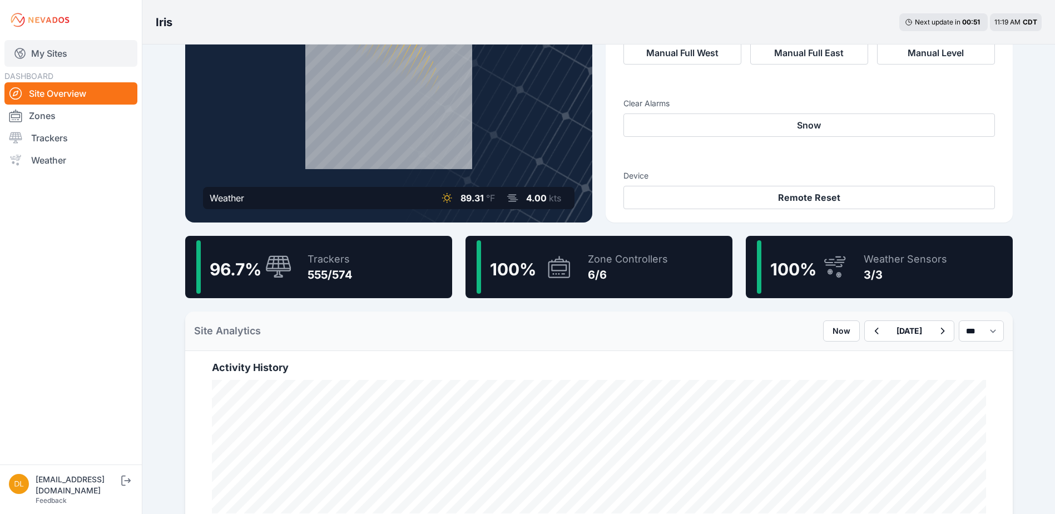
click at [63, 57] on link "My Sites" at bounding box center [70, 53] width 133 height 27
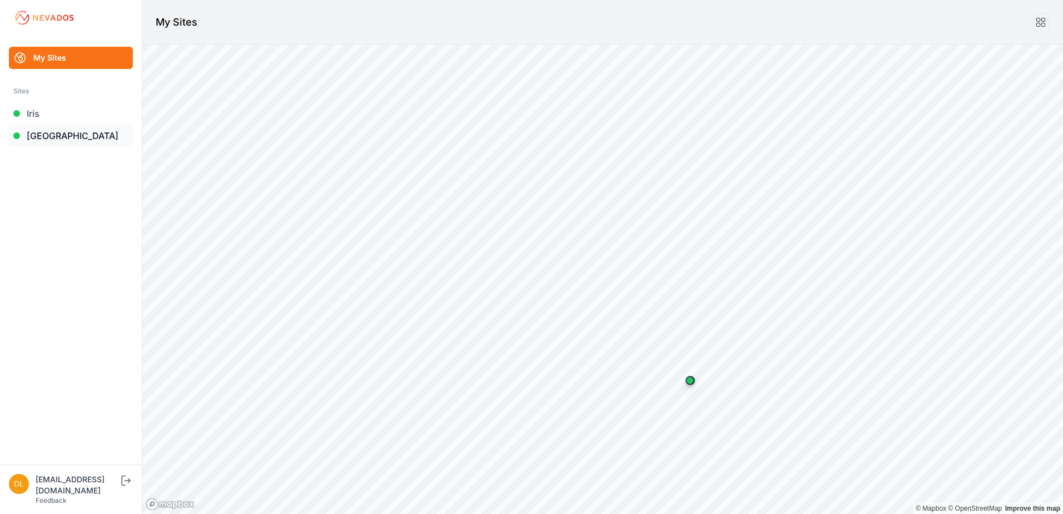
click at [52, 135] on link "[GEOGRAPHIC_DATA]" at bounding box center [71, 136] width 124 height 22
